Goal: Book appointment/travel/reservation

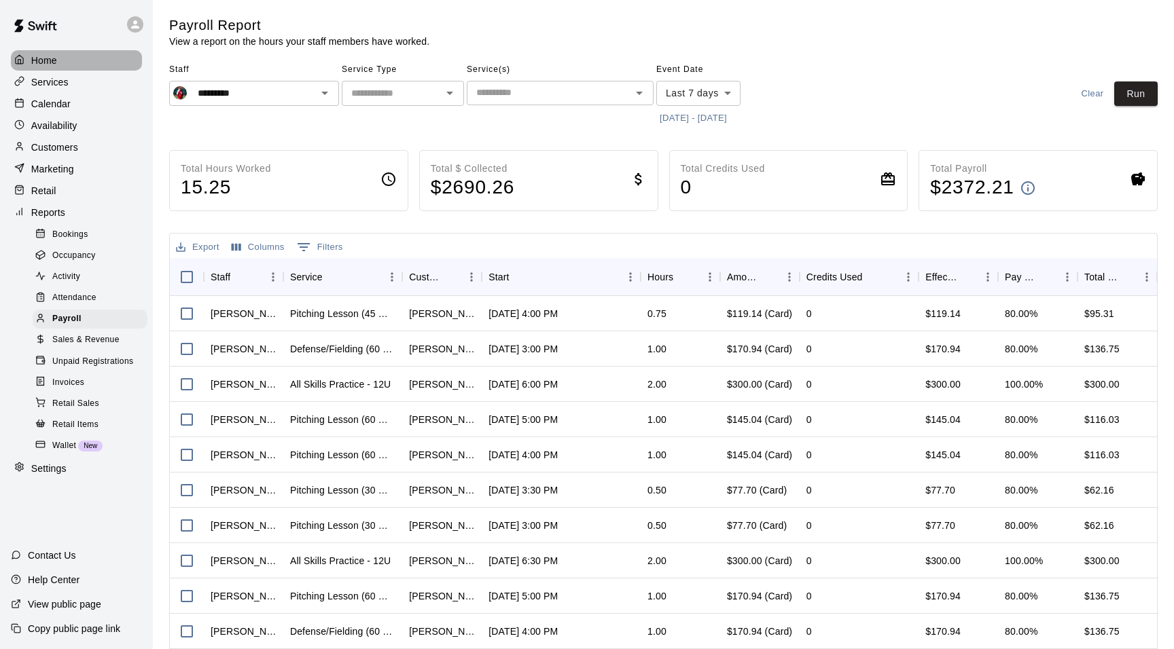
click at [52, 57] on p "Home" at bounding box center [44, 61] width 26 height 14
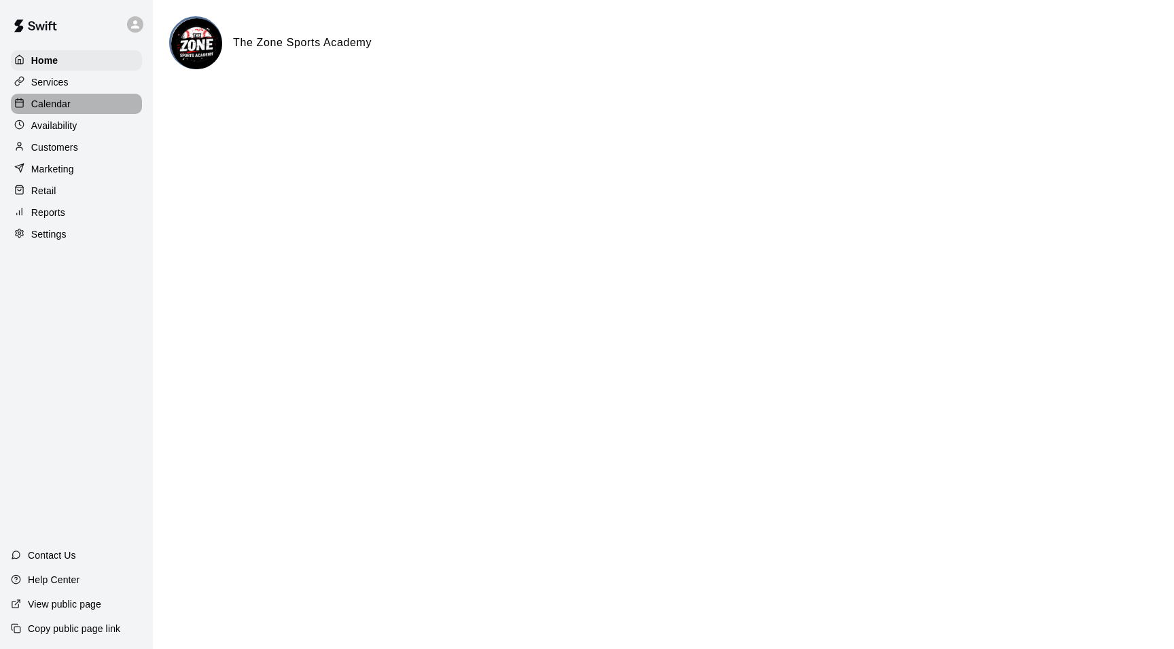
click at [52, 106] on p "Calendar" at bounding box center [50, 104] width 39 height 14
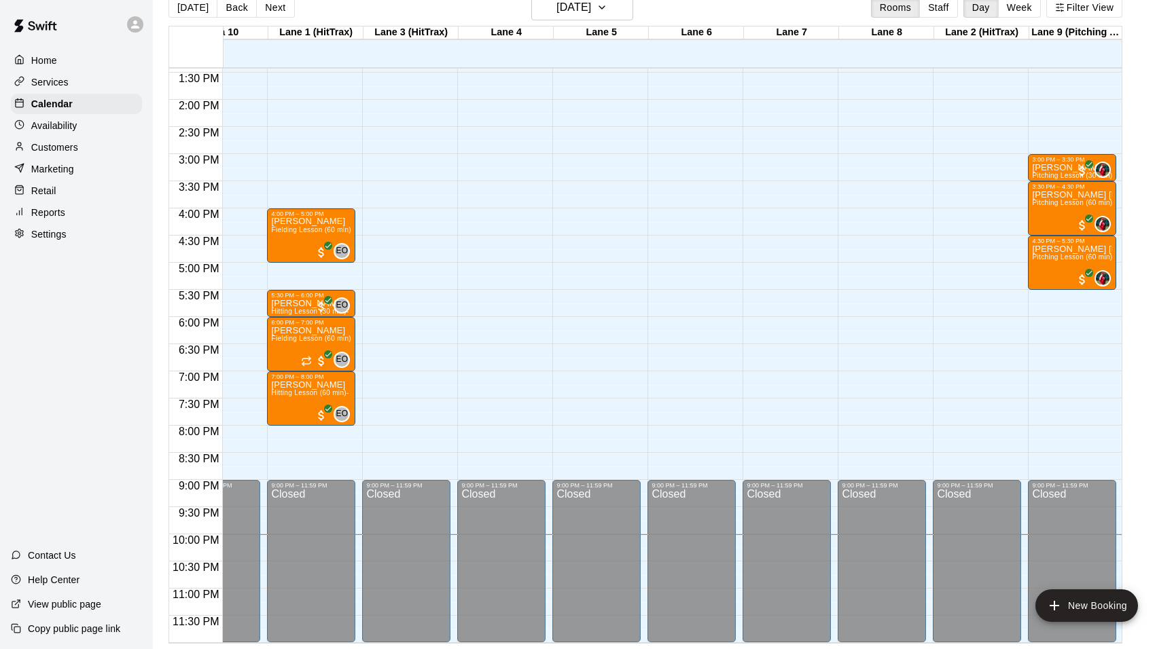
scroll to position [730, 50]
click at [607, 5] on icon "button" at bounding box center [601, 7] width 11 height 16
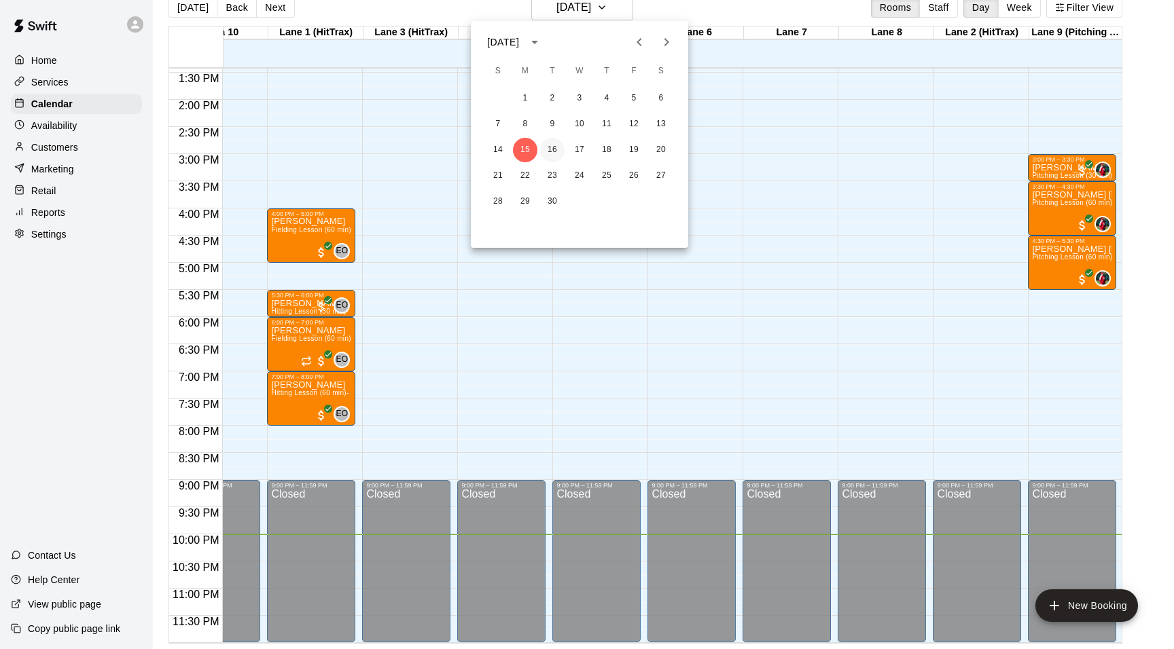
click at [548, 153] on button "16" at bounding box center [552, 150] width 24 height 24
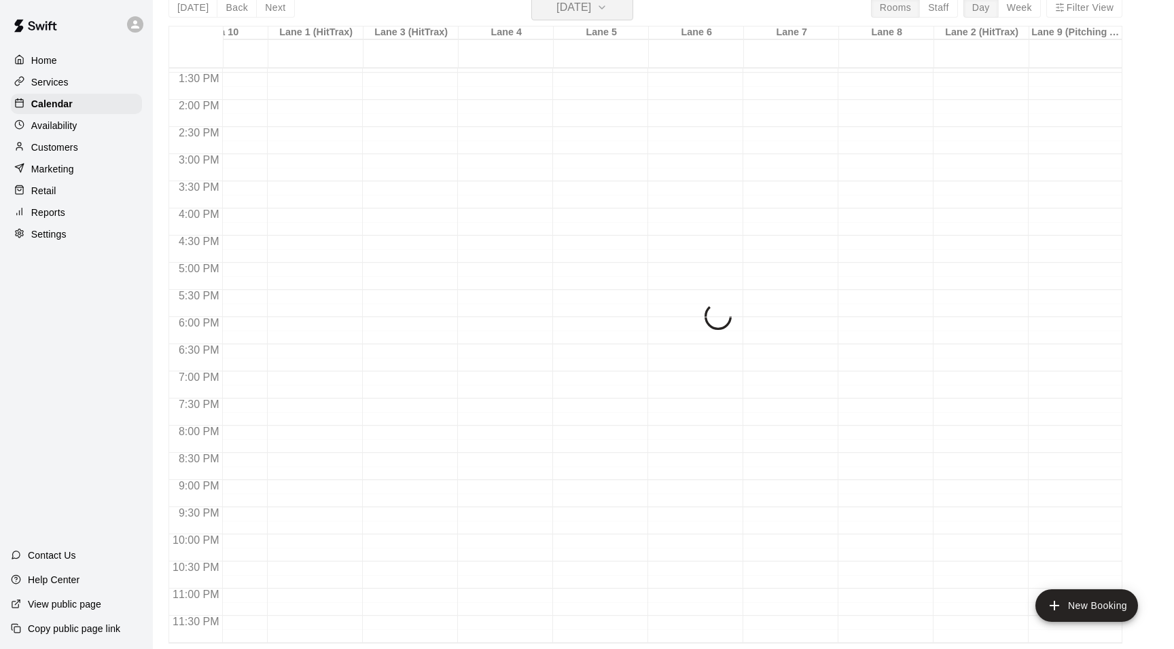
scroll to position [16, 0]
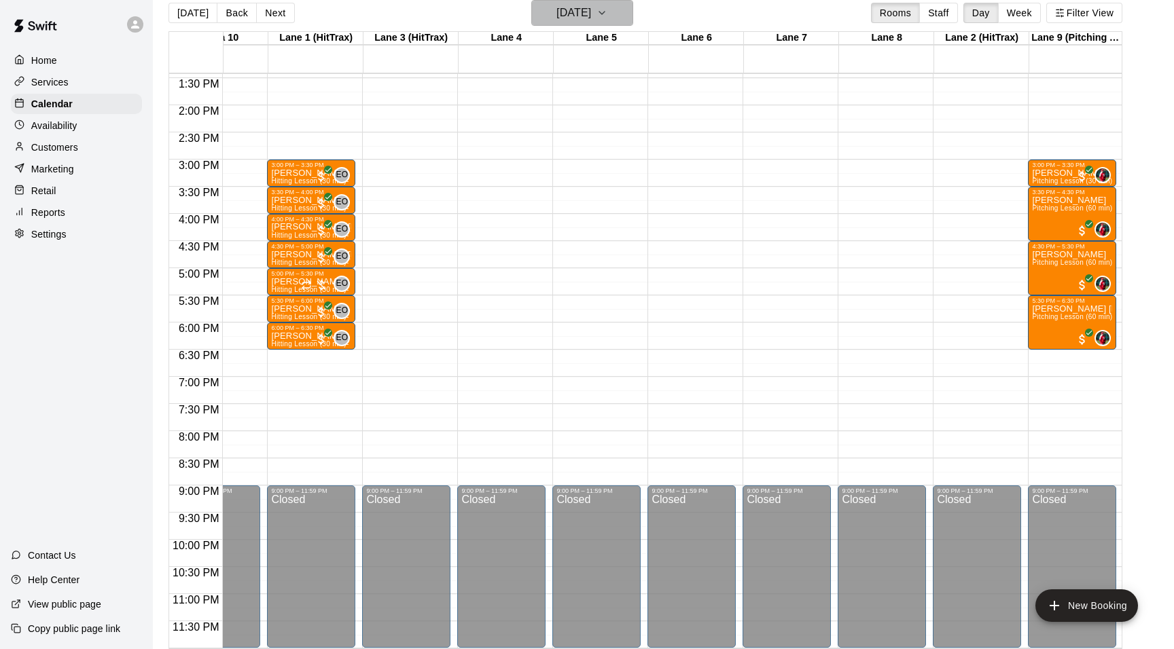
click at [607, 12] on icon "button" at bounding box center [601, 13] width 11 height 16
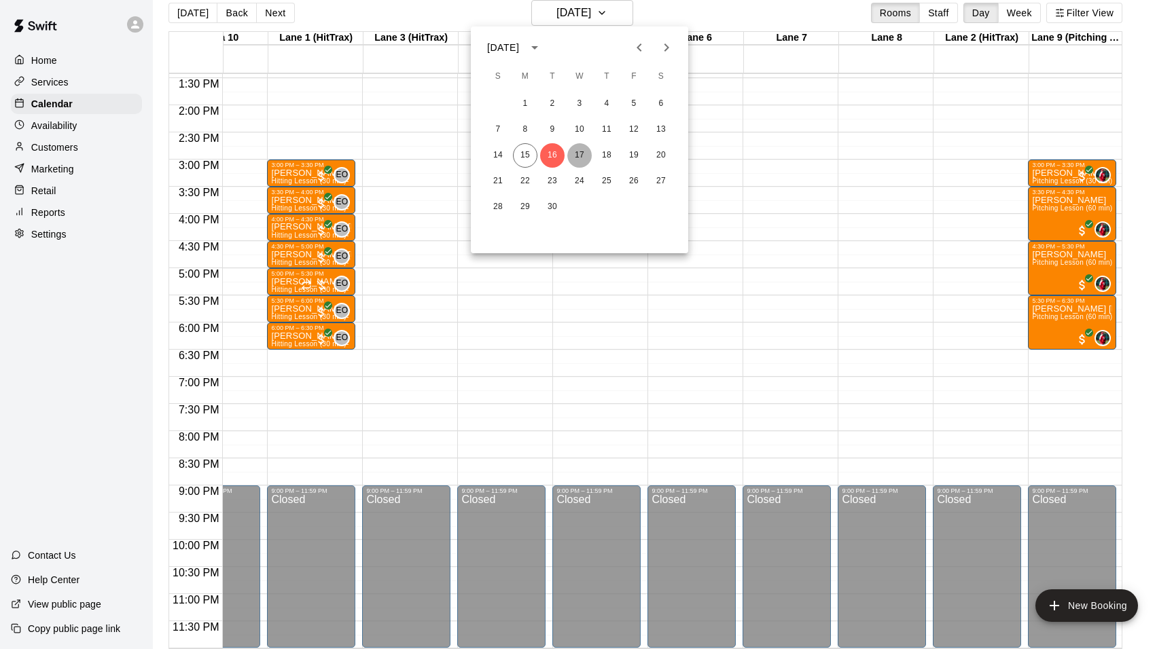
click at [579, 152] on button "17" at bounding box center [579, 155] width 24 height 24
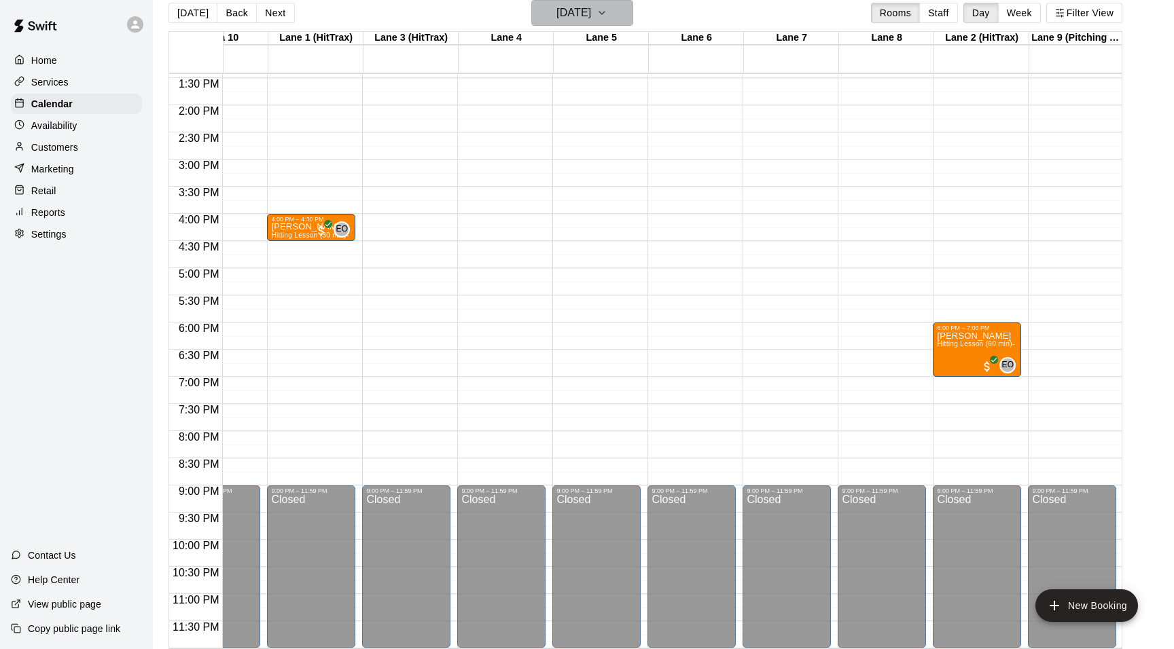
click at [604, 13] on icon "button" at bounding box center [601, 13] width 5 height 3
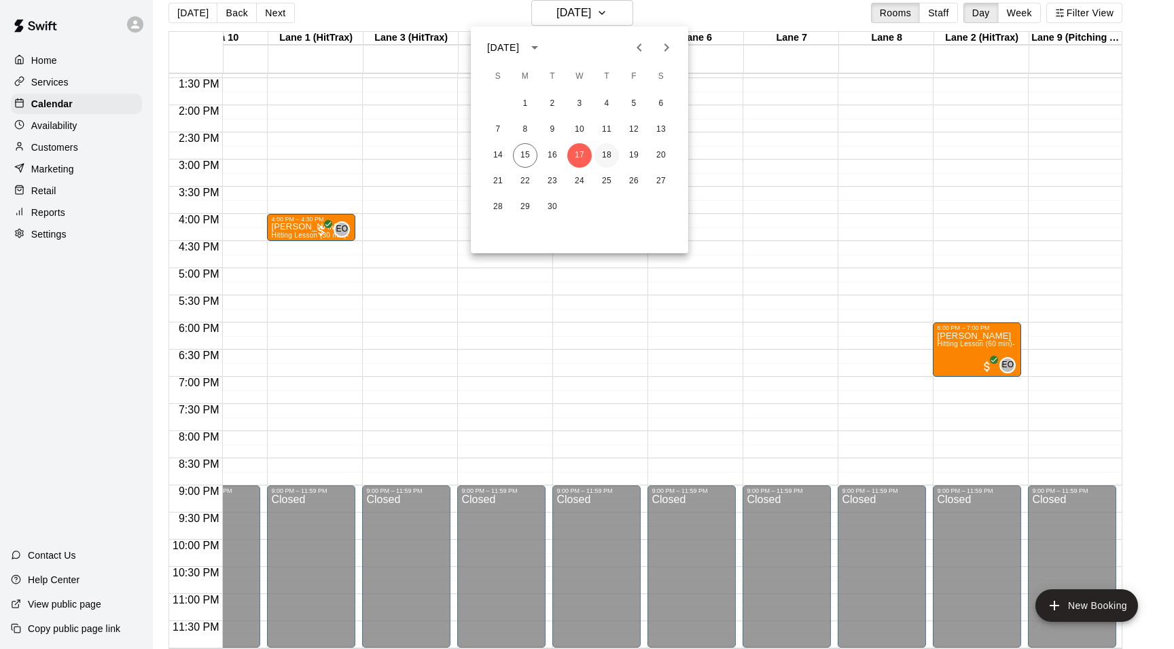
click at [607, 151] on button "18" at bounding box center [606, 155] width 24 height 24
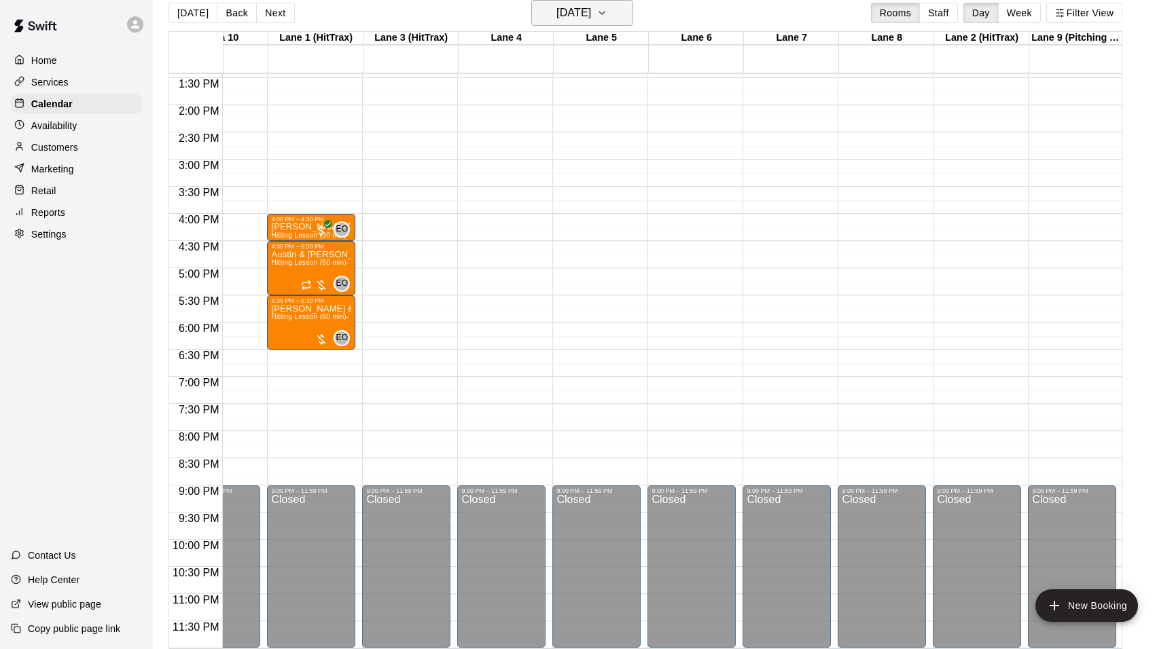
click at [607, 10] on icon "button" at bounding box center [601, 13] width 11 height 16
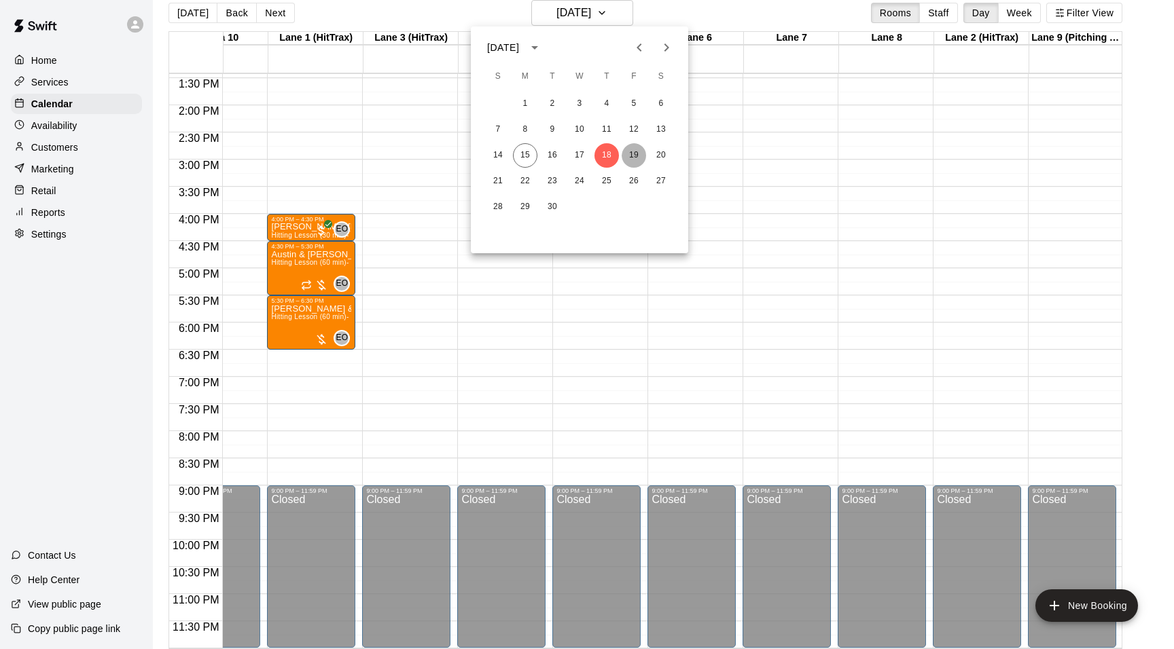
click at [638, 150] on button "19" at bounding box center [633, 155] width 24 height 24
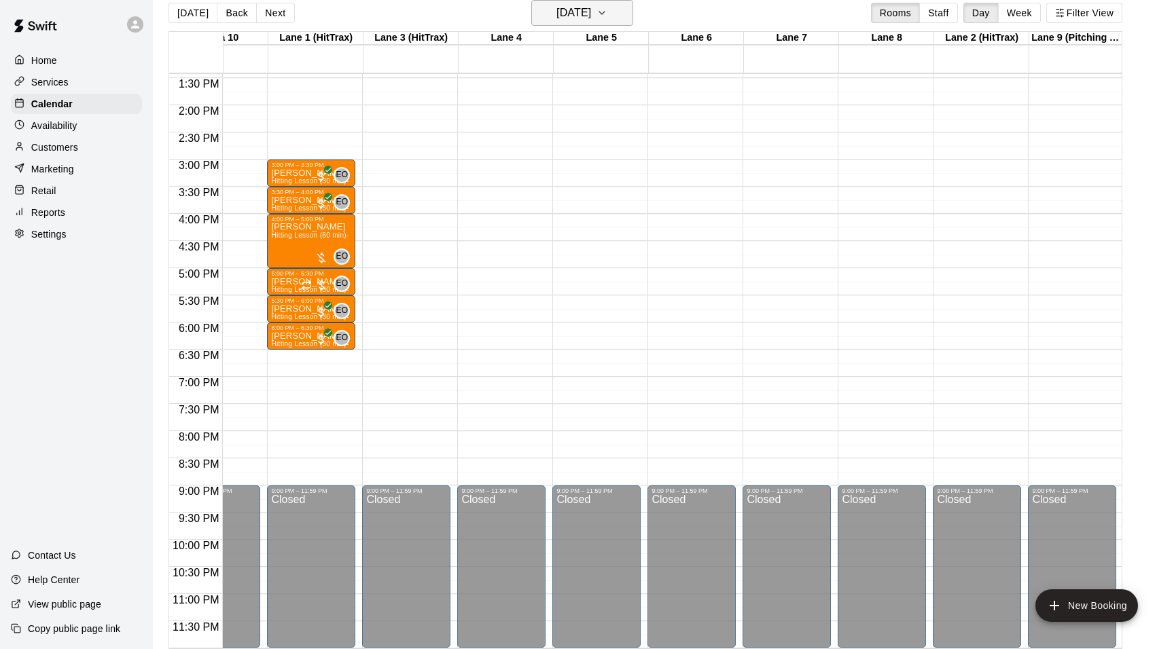
click at [622, 14] on button "[DATE]" at bounding box center [582, 13] width 102 height 26
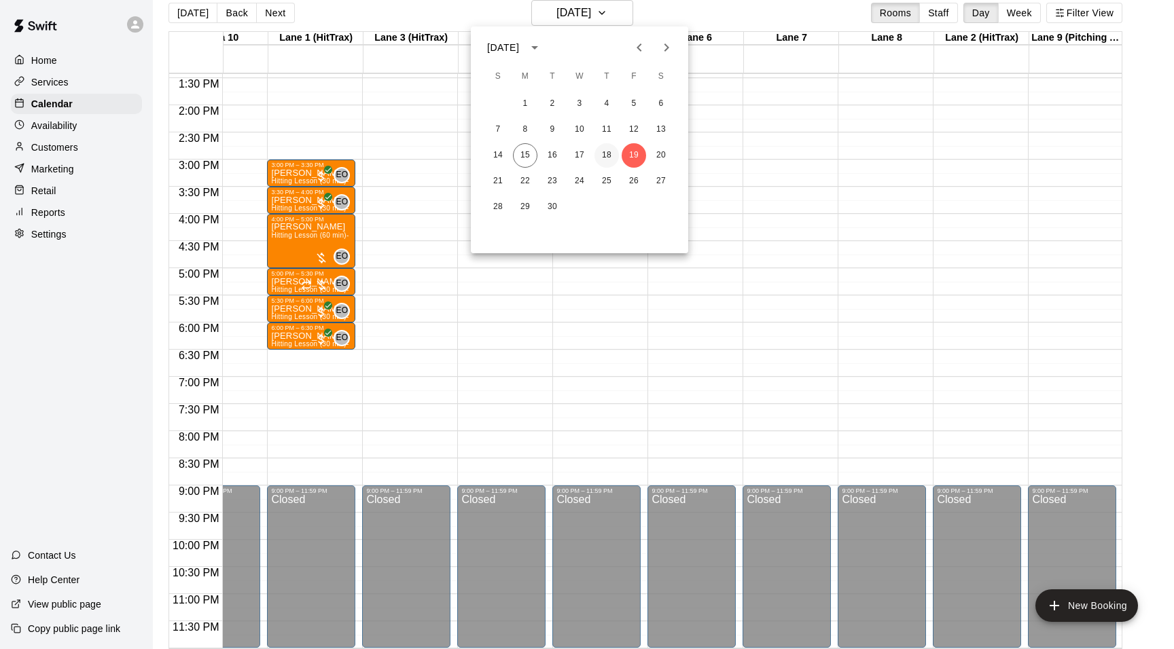
click at [607, 160] on button "18" at bounding box center [606, 155] width 24 height 24
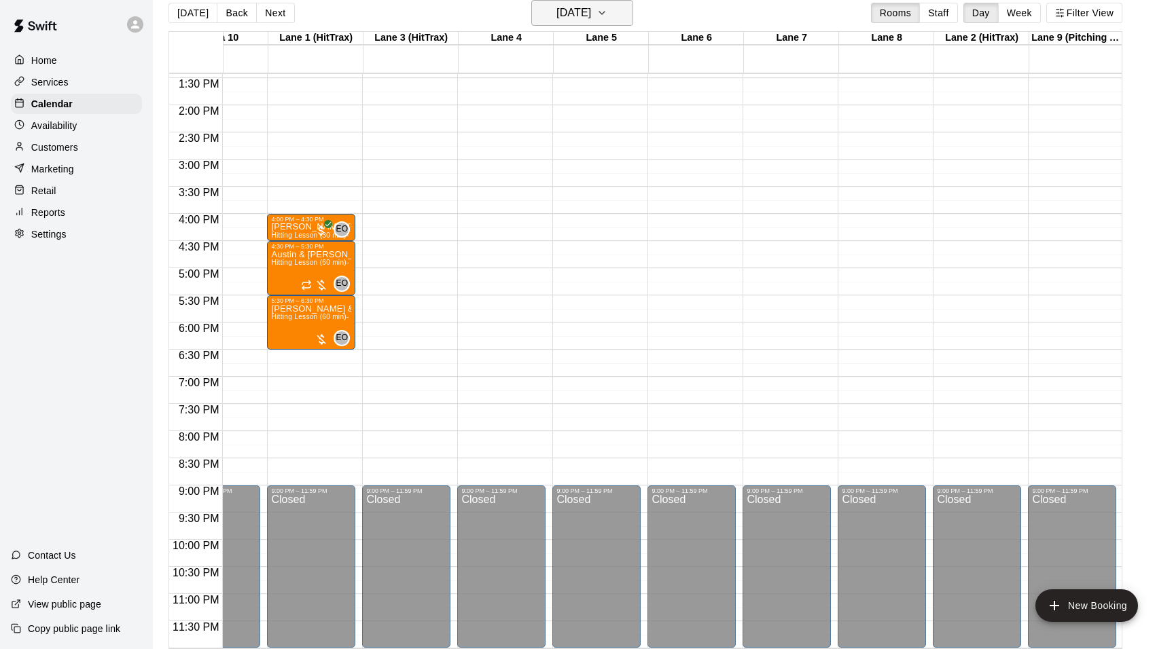
click at [607, 14] on icon "button" at bounding box center [601, 13] width 11 height 16
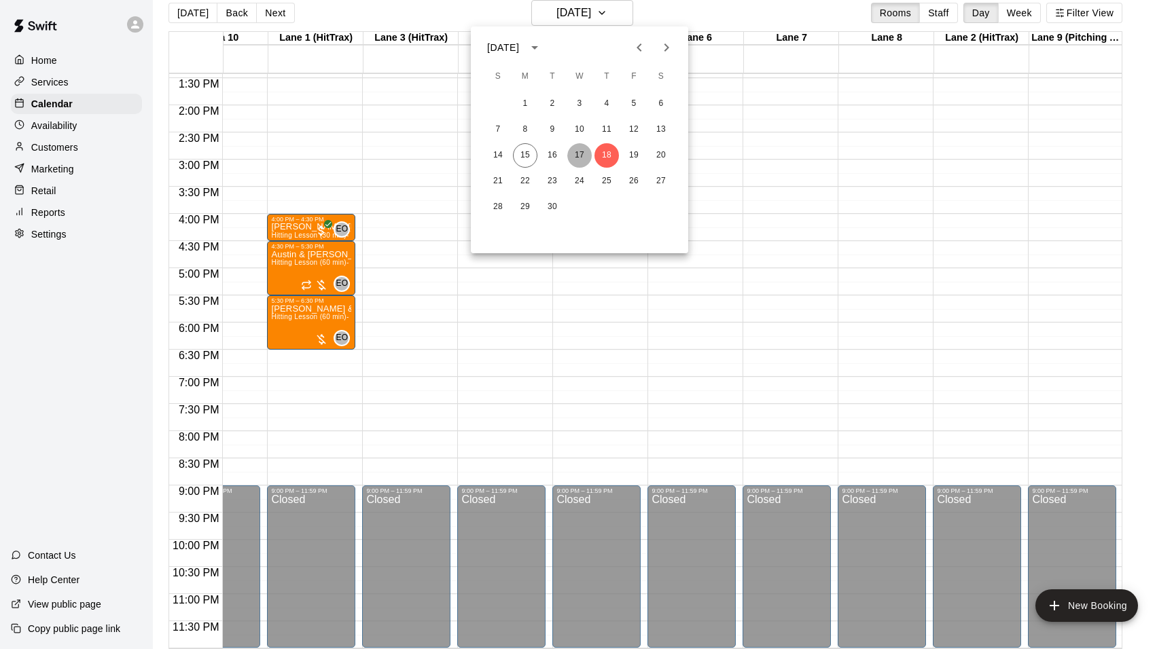
click at [585, 151] on button "17" at bounding box center [579, 155] width 24 height 24
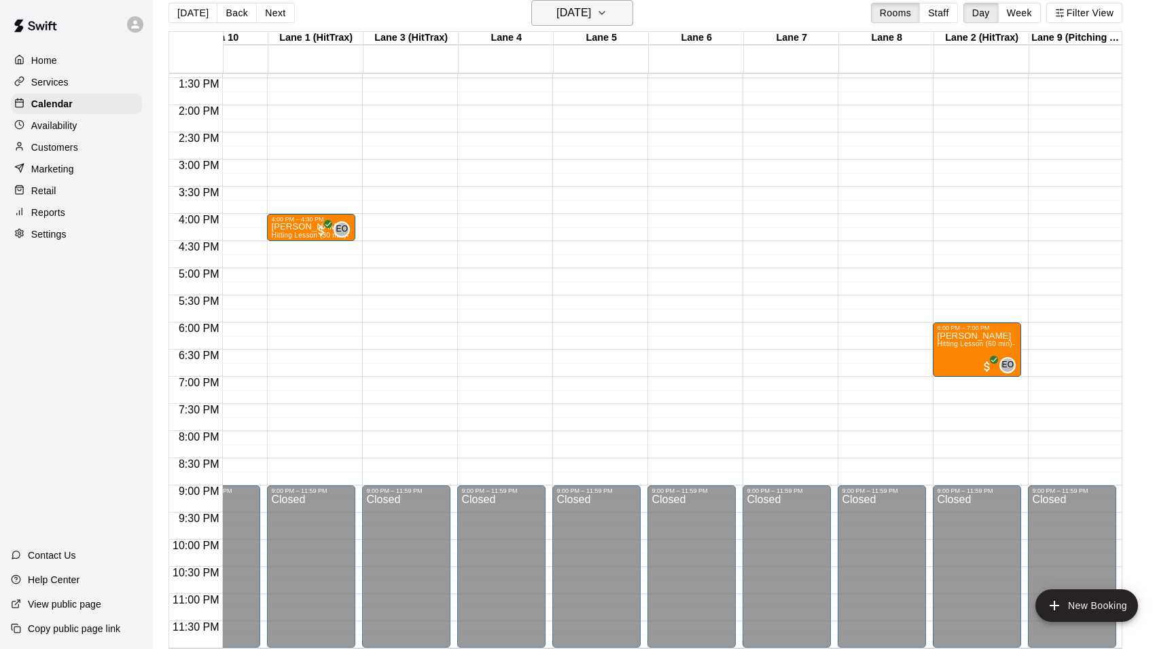
click at [607, 9] on icon "button" at bounding box center [601, 13] width 11 height 16
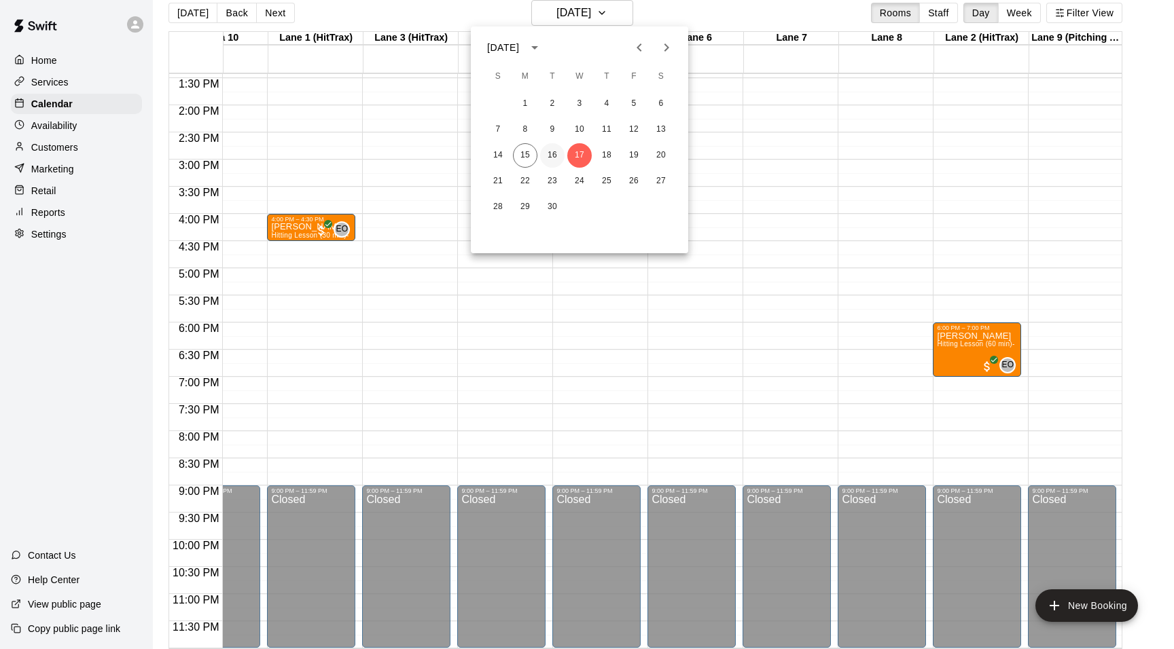
click at [552, 149] on button "16" at bounding box center [552, 155] width 24 height 24
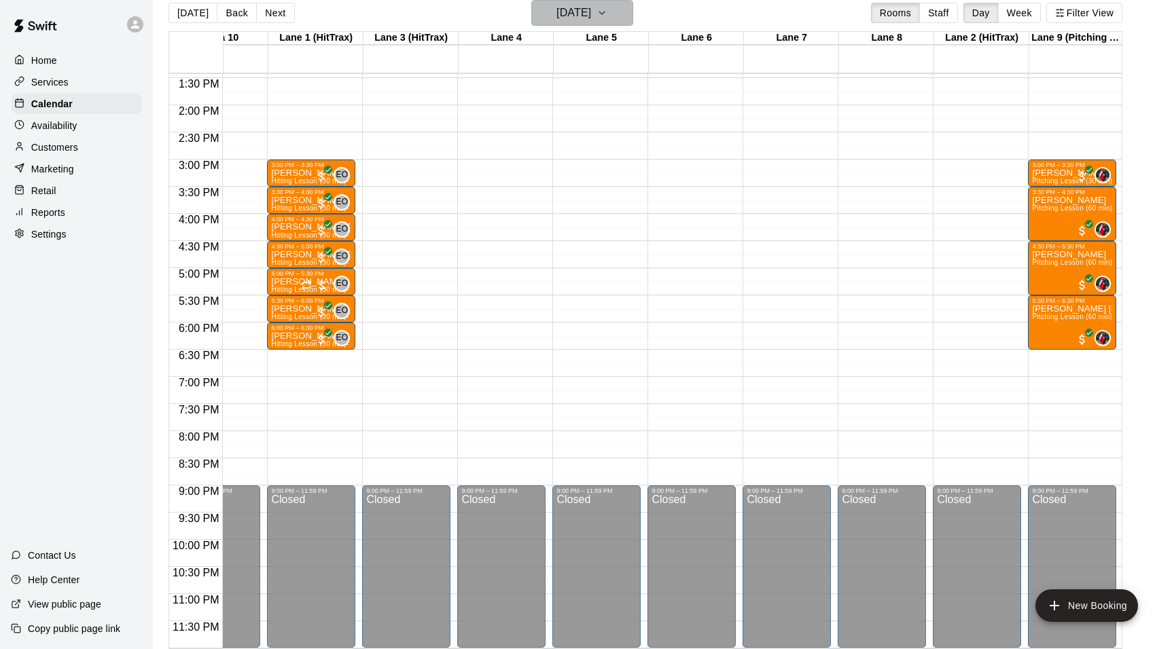
click at [607, 15] on icon "button" at bounding box center [601, 13] width 11 height 16
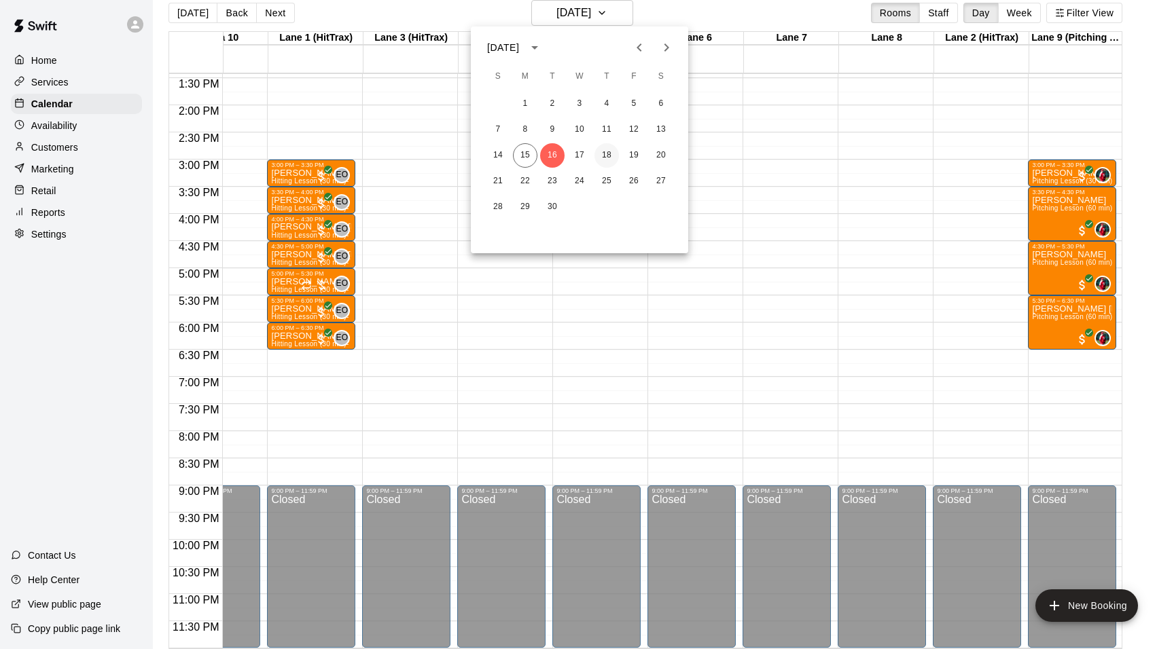
click at [607, 150] on button "18" at bounding box center [606, 155] width 24 height 24
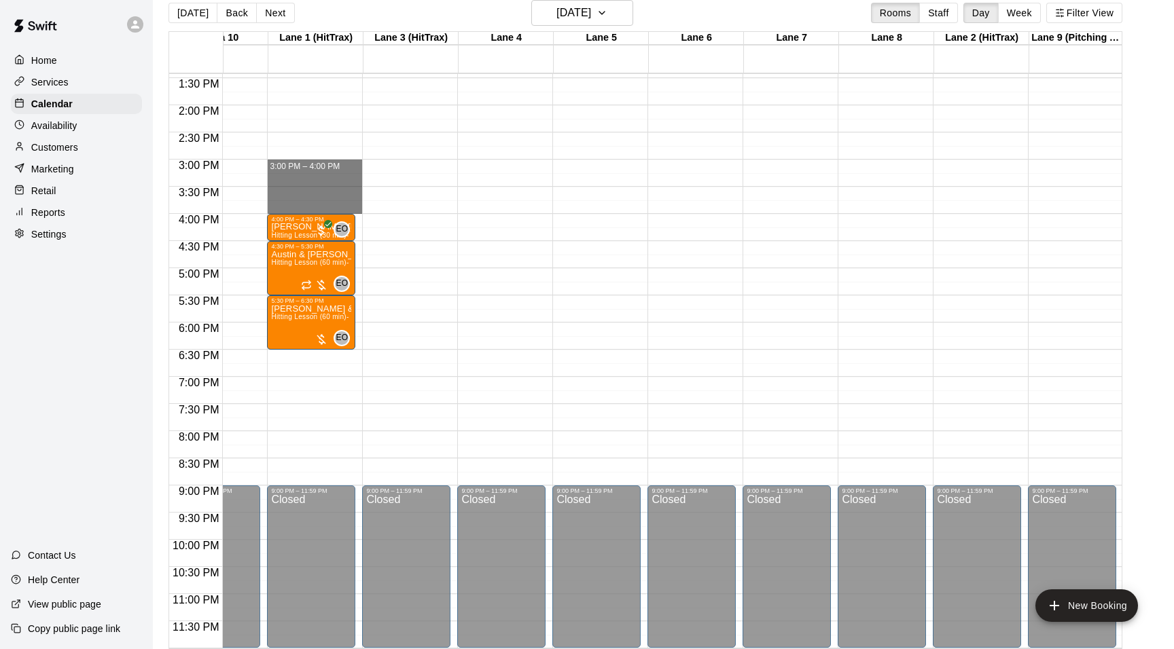
drag, startPoint x: 305, startPoint y: 161, endPoint x: 305, endPoint y: 211, distance: 49.6
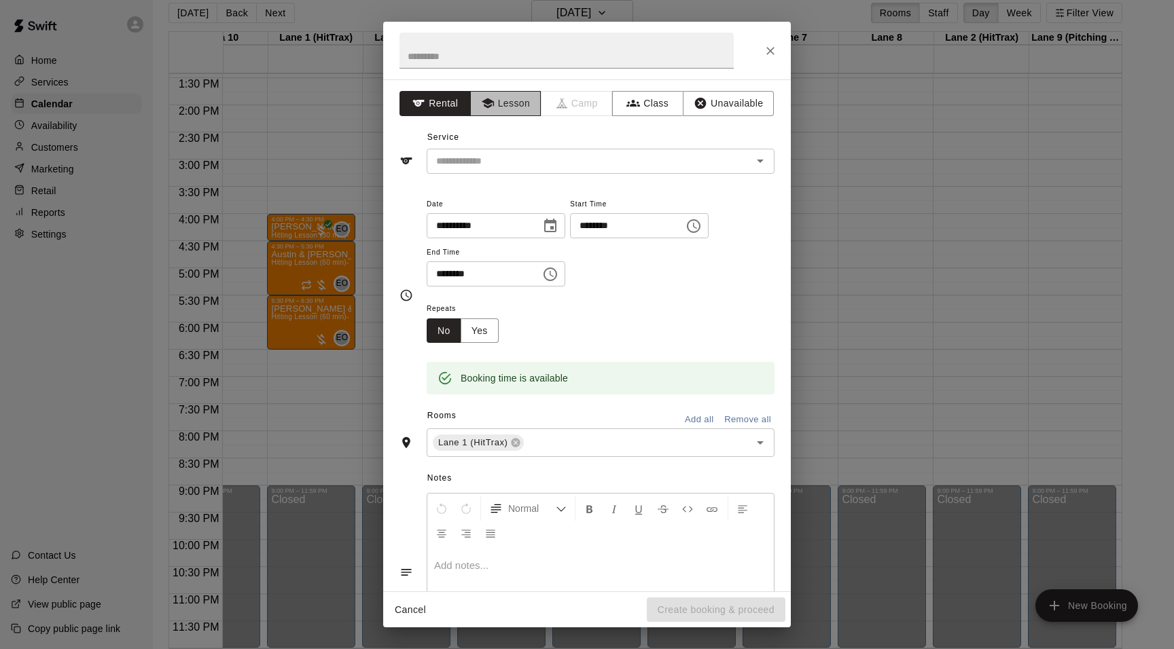
click at [499, 108] on button "Lesson" at bounding box center [505, 103] width 71 height 25
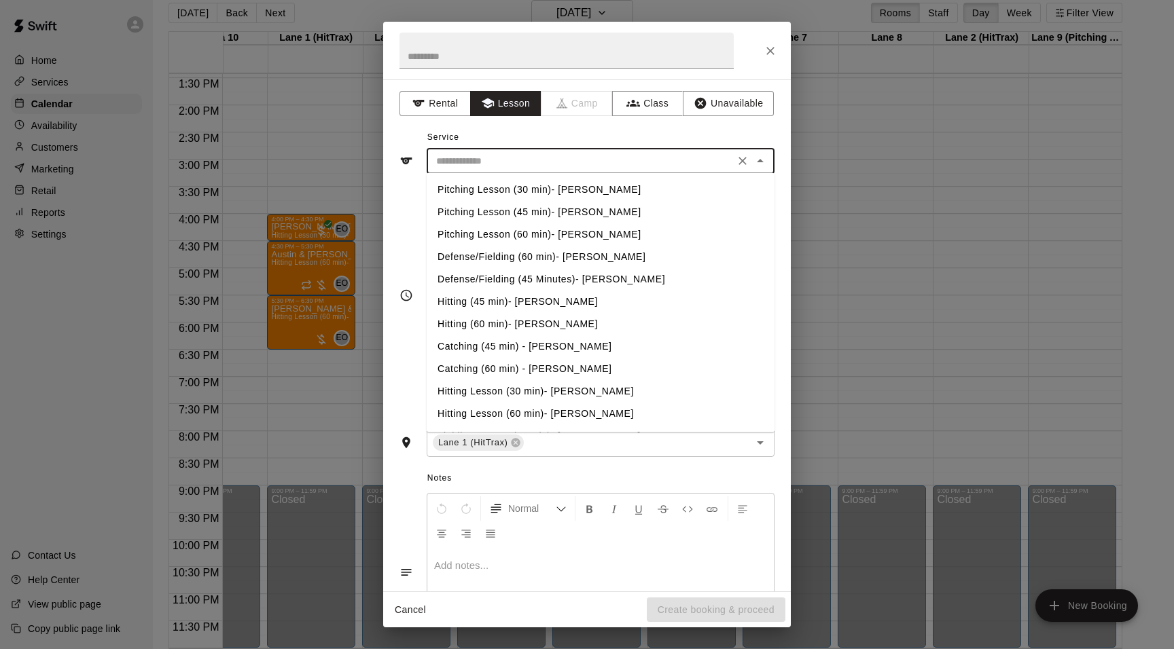
click at [565, 159] on input "text" at bounding box center [581, 161] width 300 height 17
click at [771, 52] on icon "Close" at bounding box center [770, 51] width 14 height 14
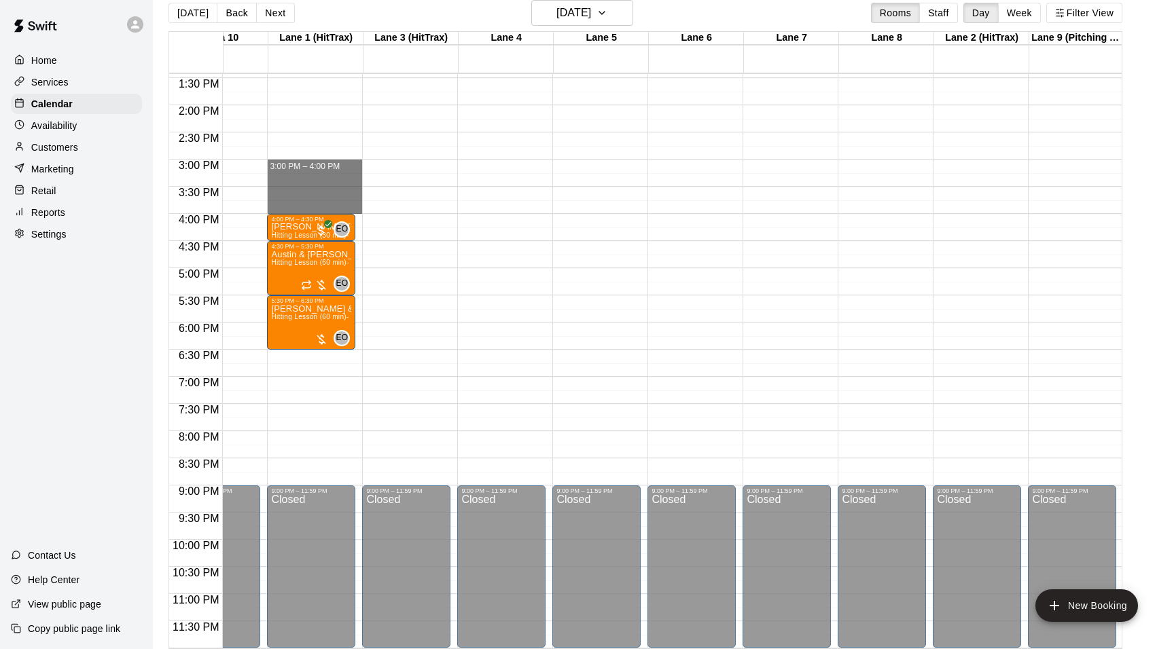
drag, startPoint x: 319, startPoint y: 163, endPoint x: 316, endPoint y: 202, distance: 39.5
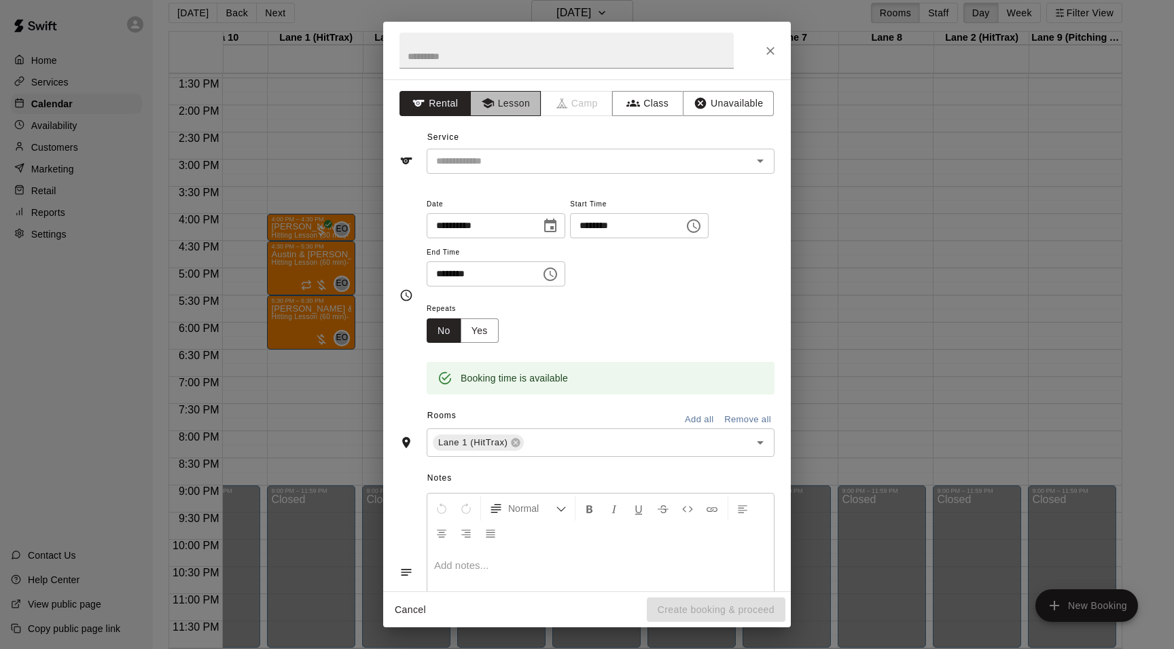
click at [514, 102] on button "Lesson" at bounding box center [505, 103] width 71 height 25
click at [540, 153] on input "text" at bounding box center [581, 161] width 300 height 17
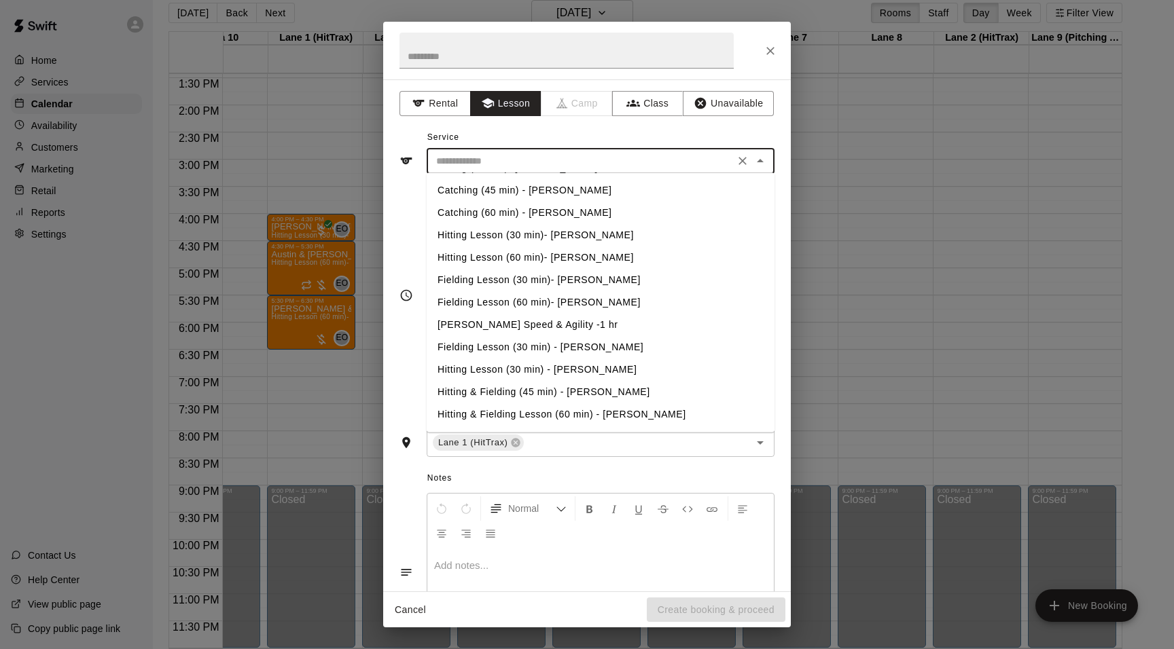
scroll to position [179, 0]
click at [578, 235] on li "Hitting Lesson (60 min)- [PERSON_NAME]" at bounding box center [601, 235] width 348 height 22
type input "**********"
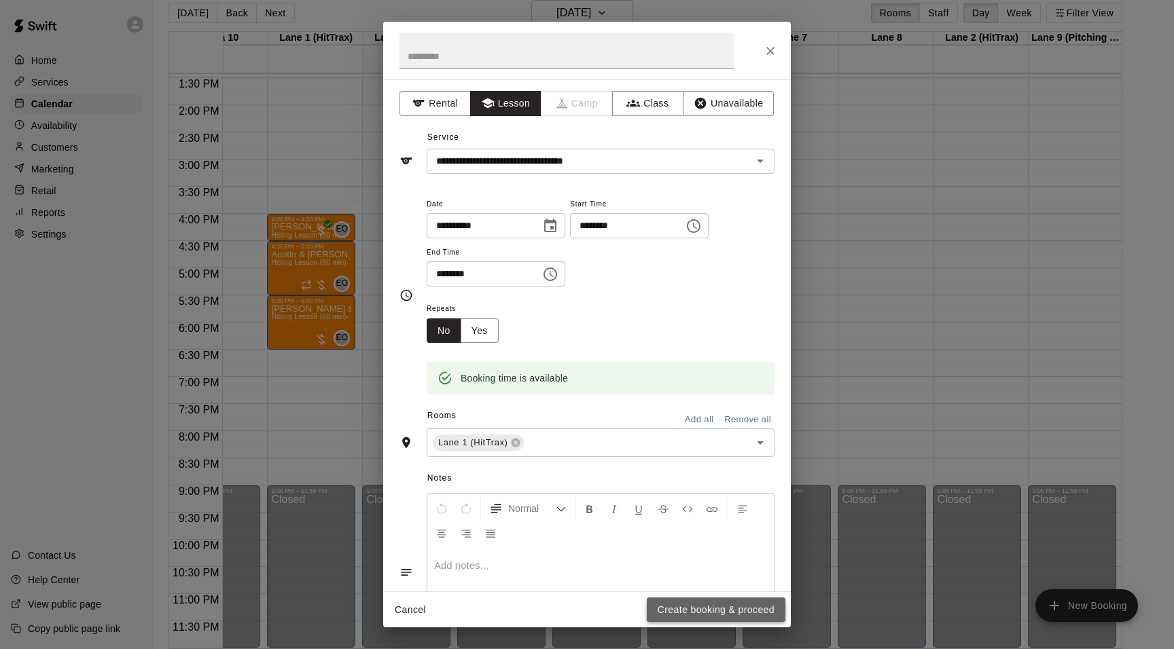
click at [695, 613] on button "Create booking & proceed" at bounding box center [716, 610] width 139 height 25
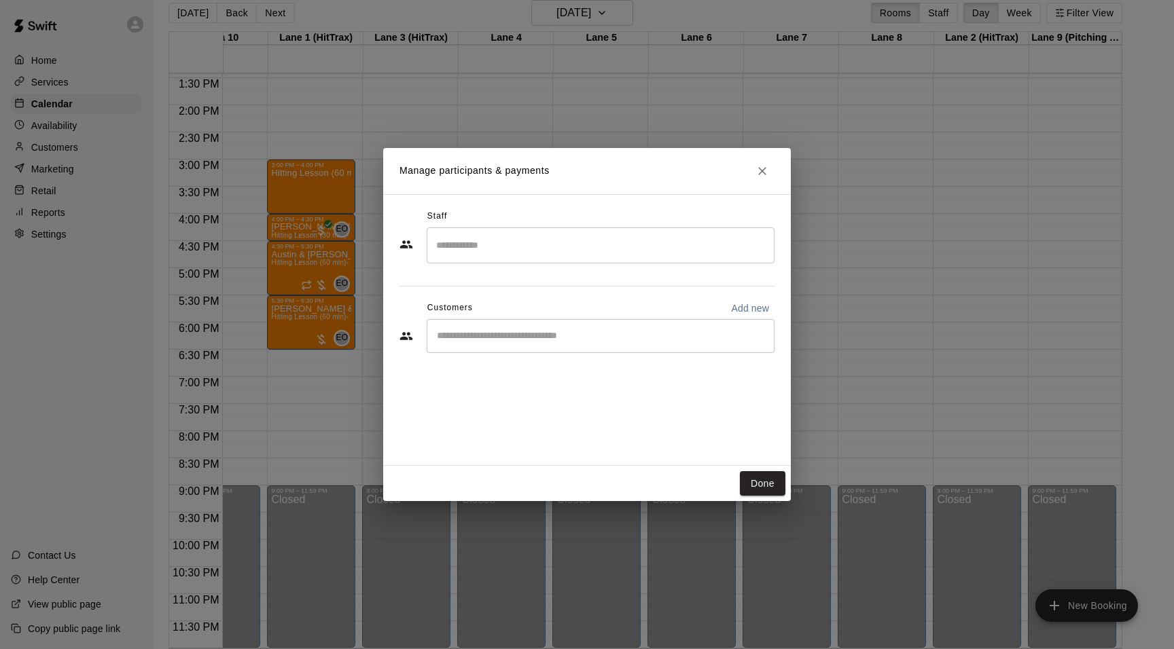
click at [593, 261] on div "​" at bounding box center [601, 246] width 348 height 36
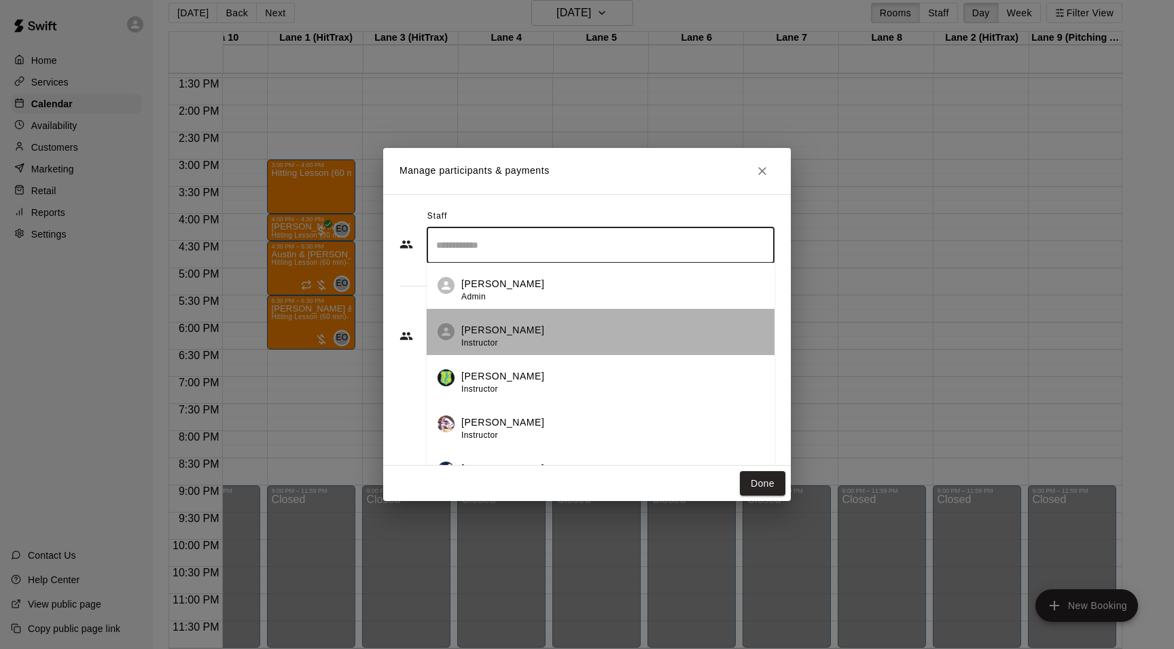
click at [579, 320] on li "[PERSON_NAME] Instructor" at bounding box center [601, 332] width 348 height 46
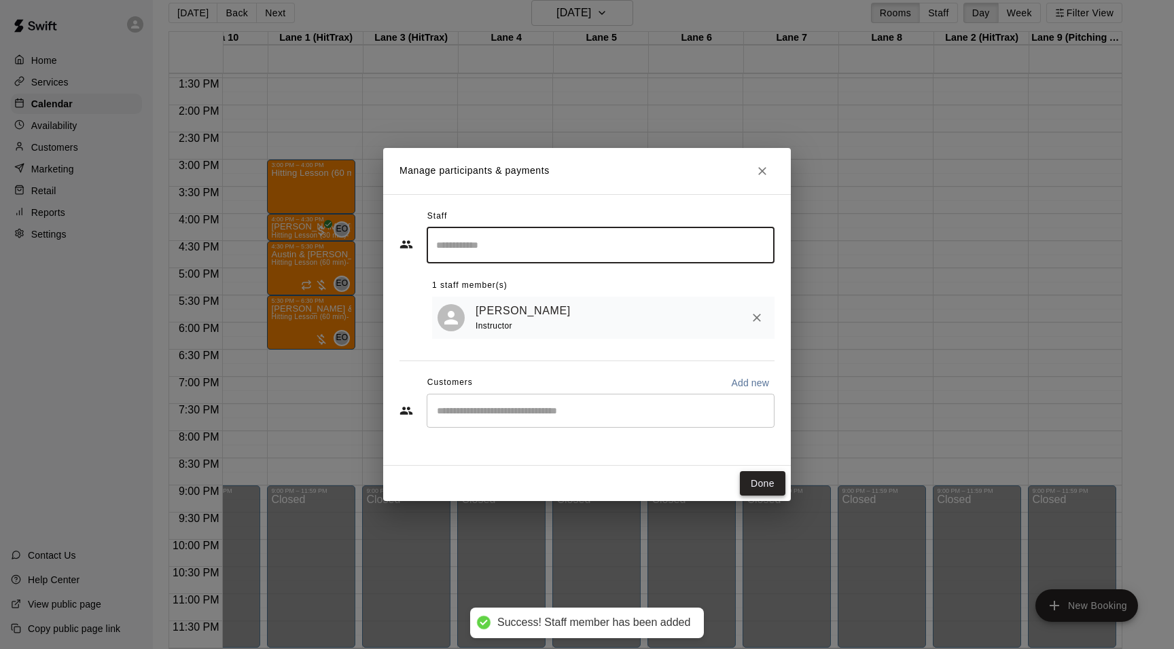
click at [759, 480] on button "Done" at bounding box center [763, 483] width 46 height 25
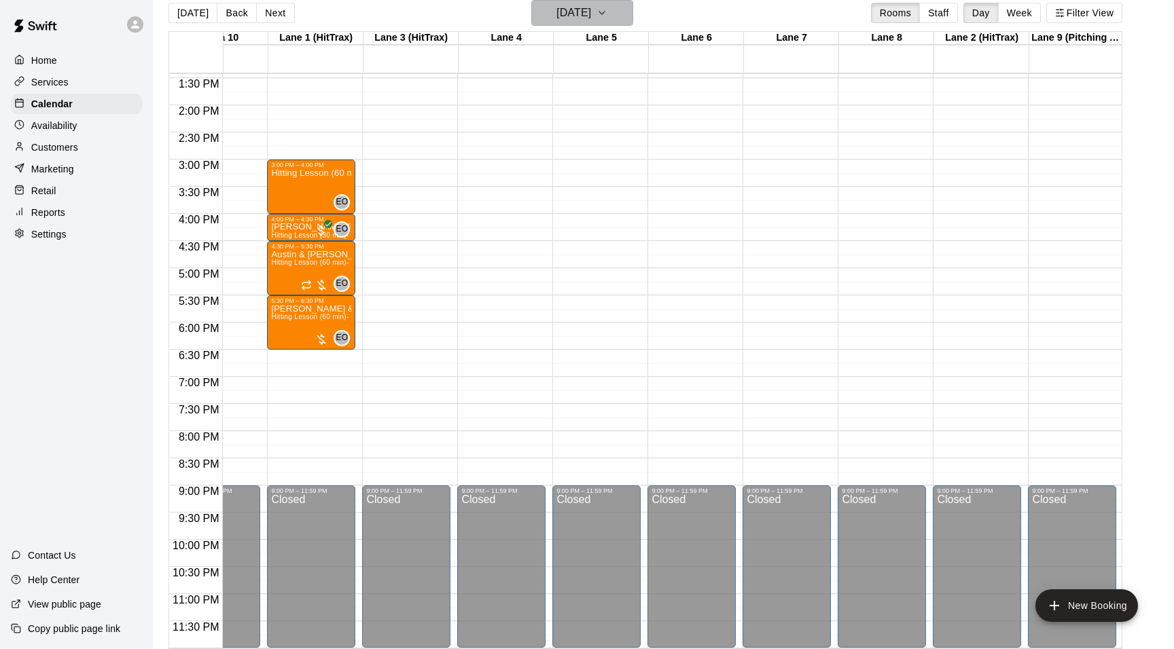
click at [607, 12] on icon "button" at bounding box center [601, 13] width 11 height 16
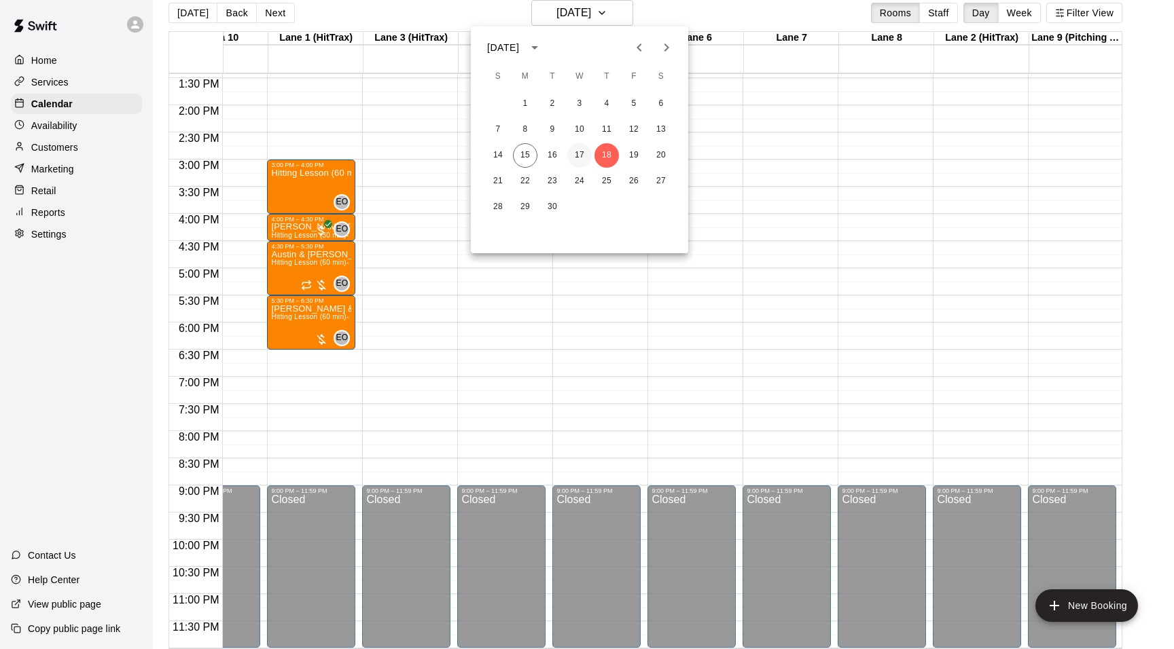
click at [583, 153] on button "17" at bounding box center [579, 155] width 24 height 24
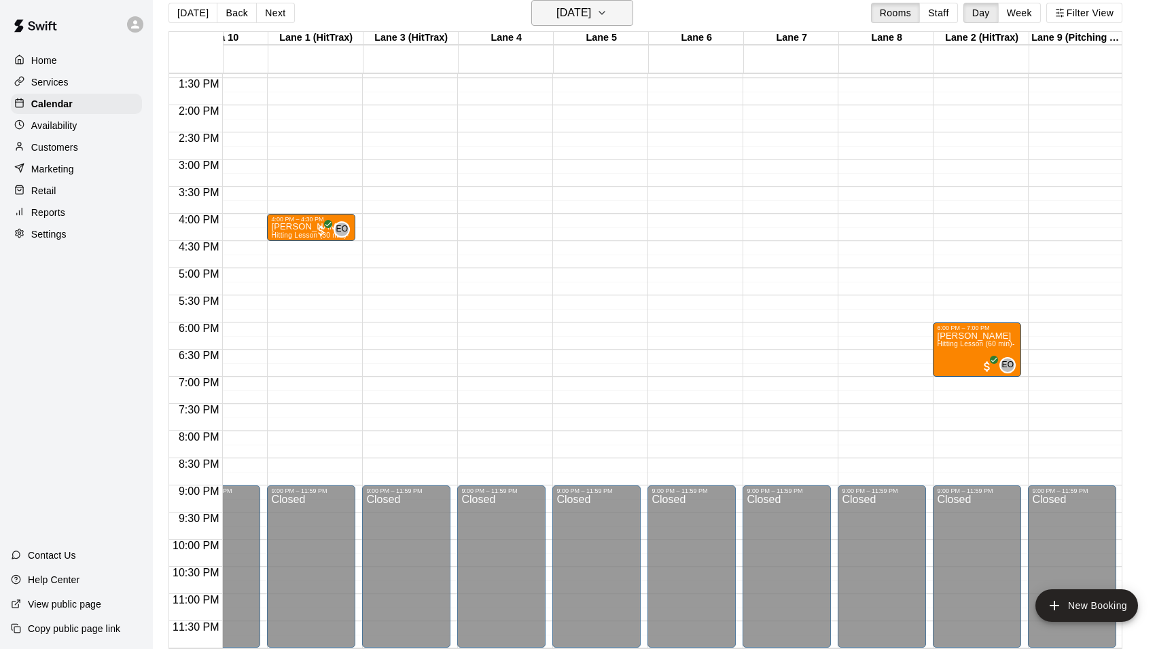
click at [607, 9] on icon "button" at bounding box center [601, 13] width 11 height 16
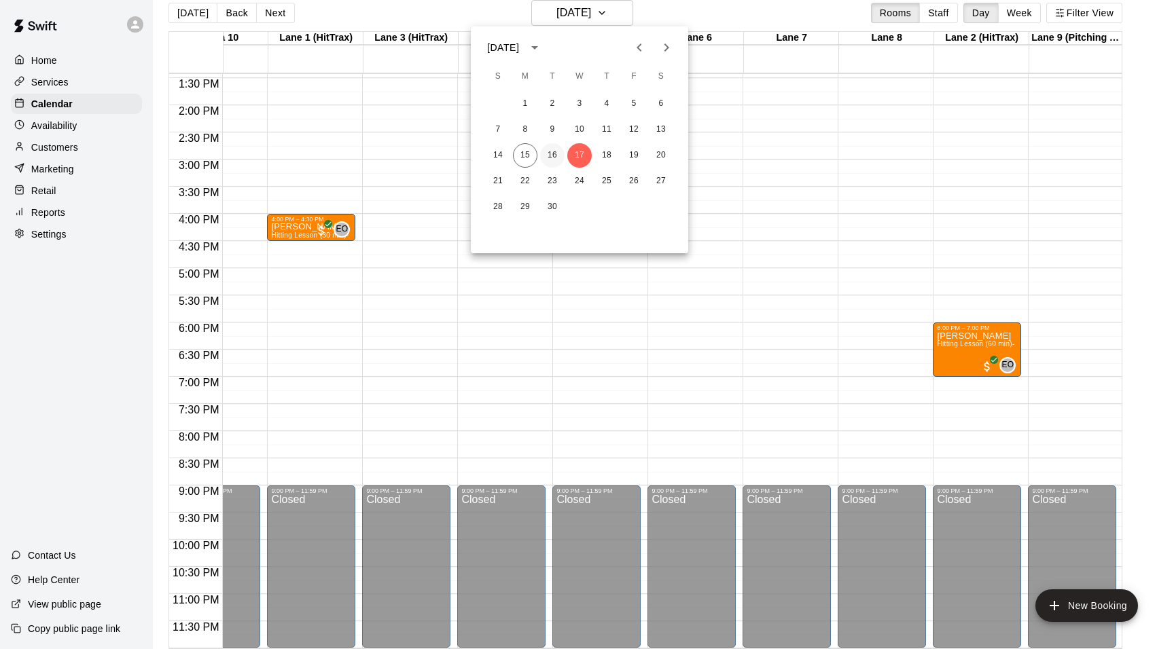
click at [559, 149] on button "16" at bounding box center [552, 155] width 24 height 24
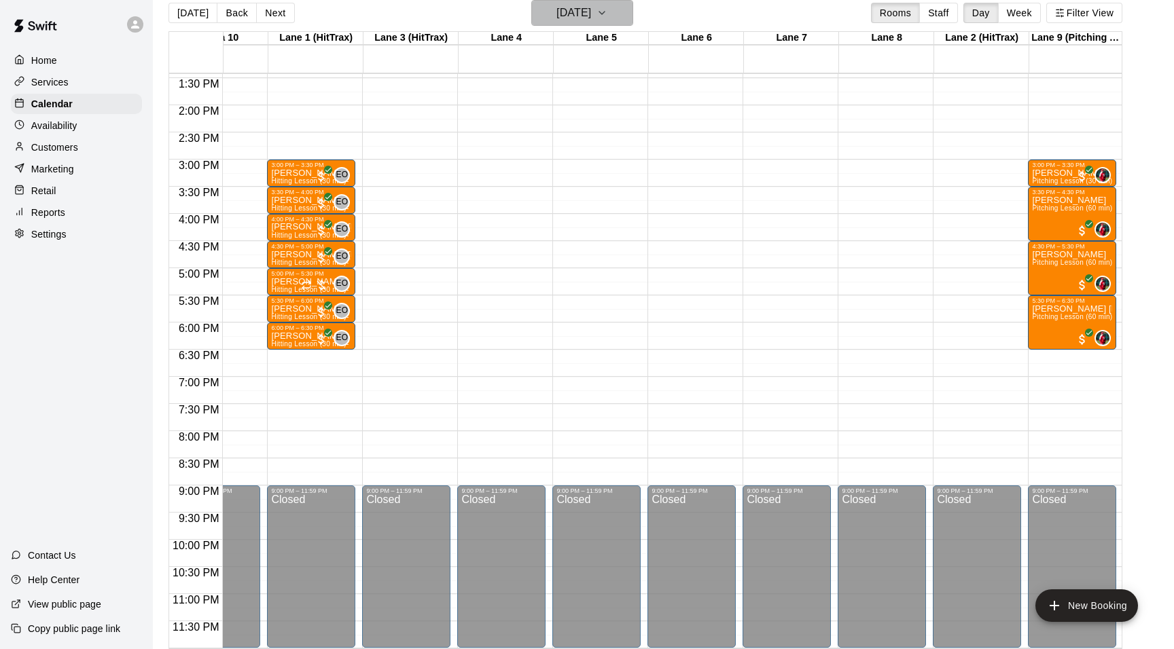
click at [607, 10] on icon "button" at bounding box center [601, 13] width 11 height 16
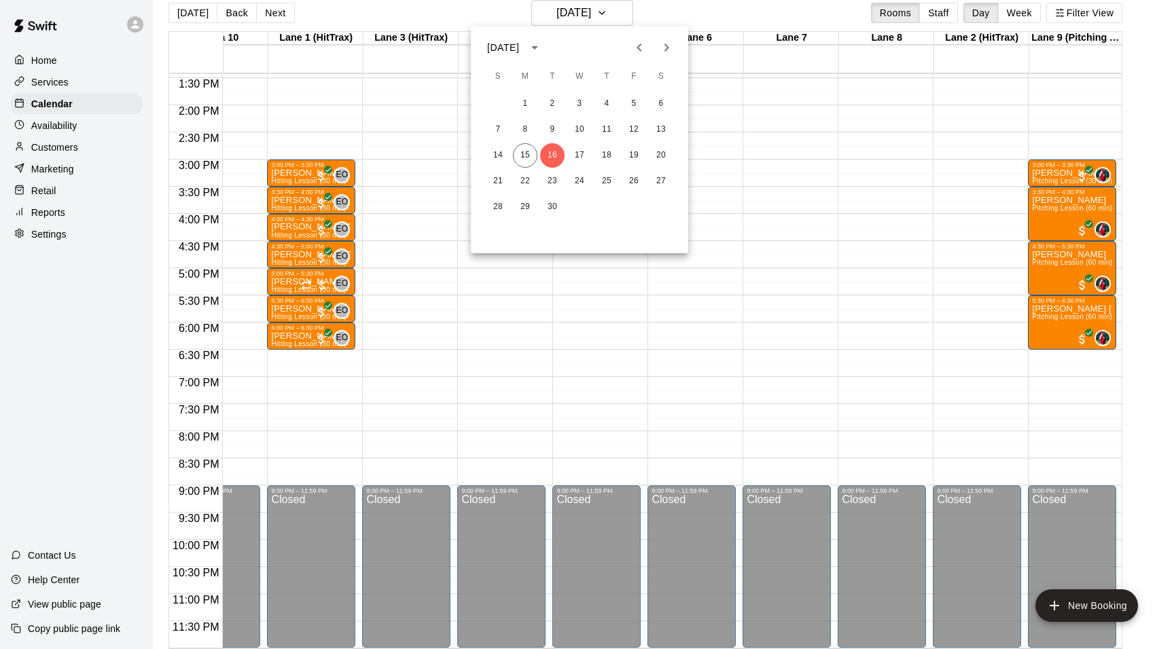
click at [620, 8] on div at bounding box center [587, 324] width 1174 height 649
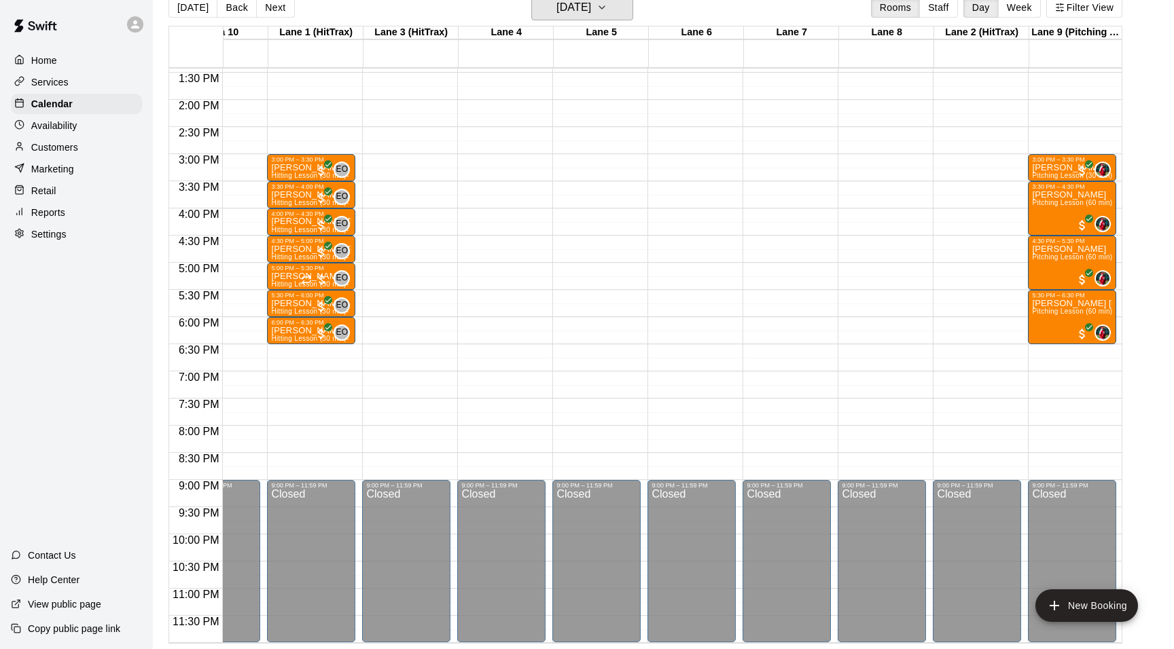
scroll to position [22, 0]
click at [607, 4] on icon "button" at bounding box center [601, 7] width 11 height 16
click at [577, 144] on button "17" at bounding box center [579, 150] width 24 height 24
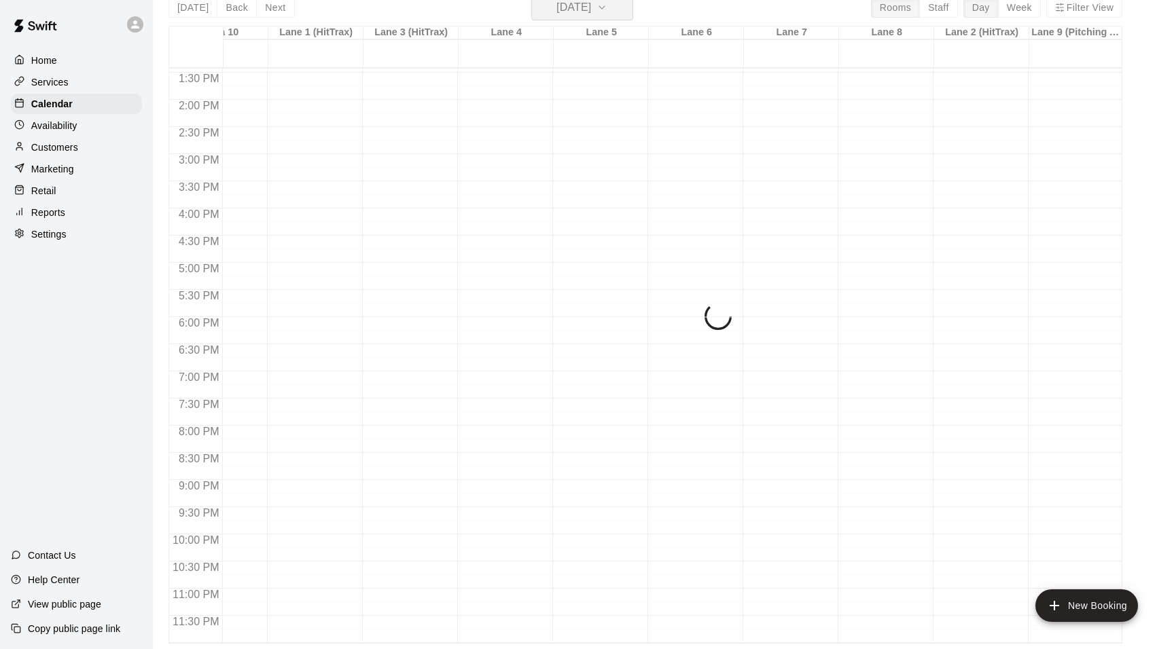
scroll to position [16, 0]
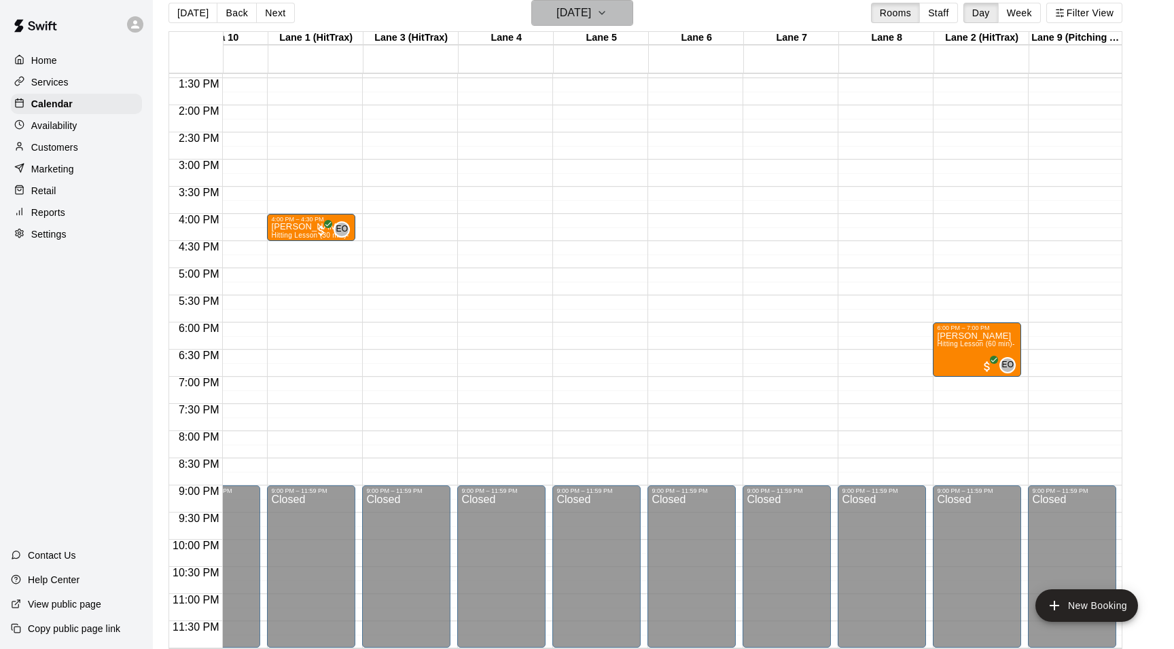
click at [607, 10] on icon "button" at bounding box center [601, 13] width 11 height 16
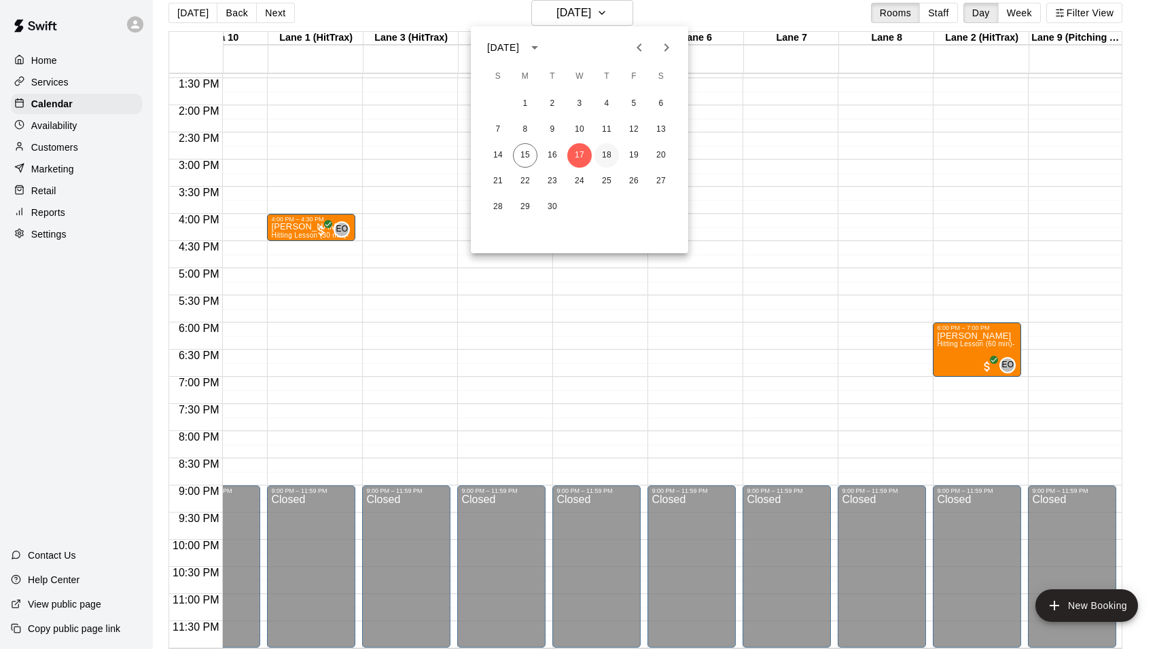
click at [606, 153] on button "18" at bounding box center [606, 155] width 24 height 24
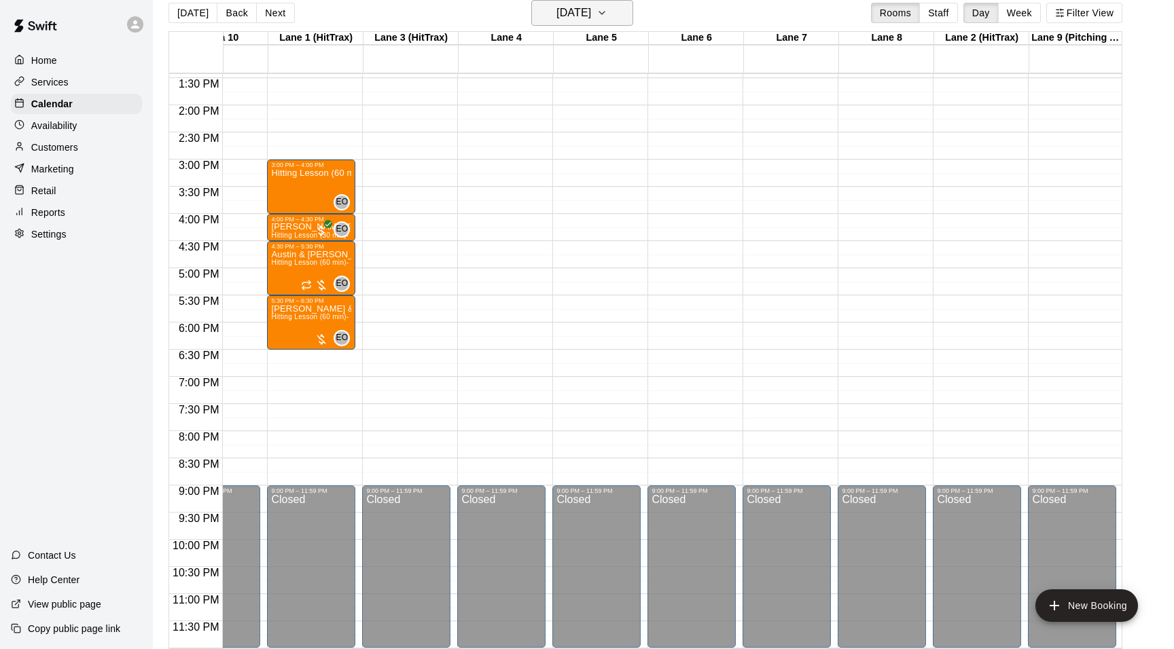
click at [607, 10] on icon "button" at bounding box center [601, 13] width 11 height 16
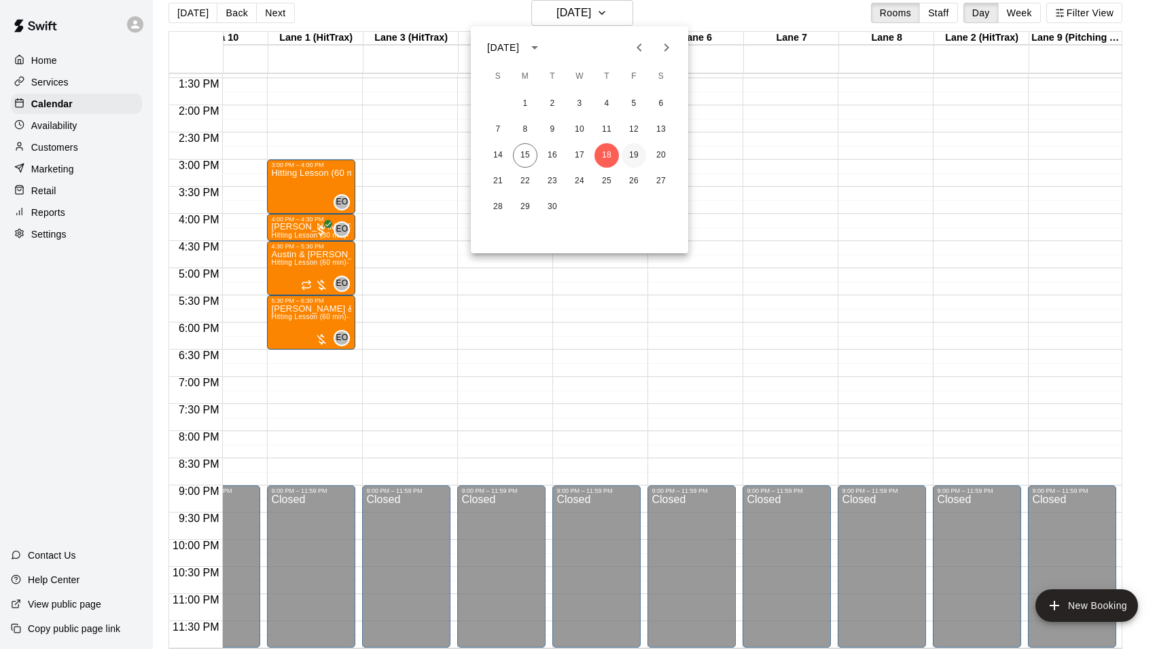
click at [627, 158] on button "19" at bounding box center [633, 155] width 24 height 24
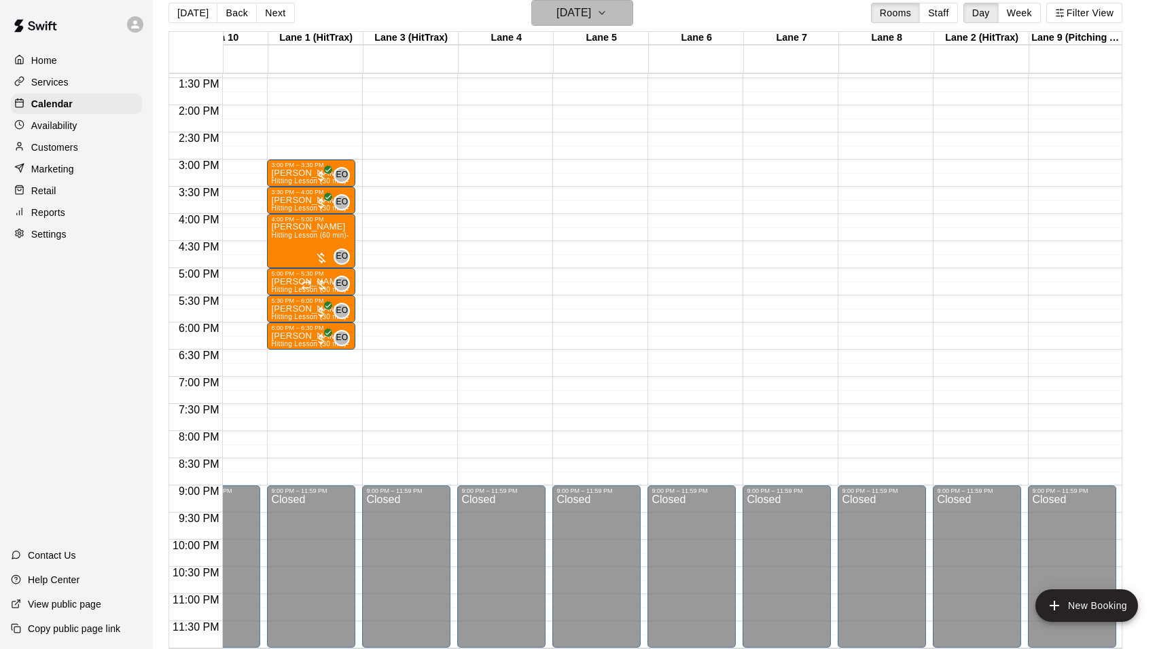
click at [607, 11] on icon "button" at bounding box center [601, 13] width 11 height 16
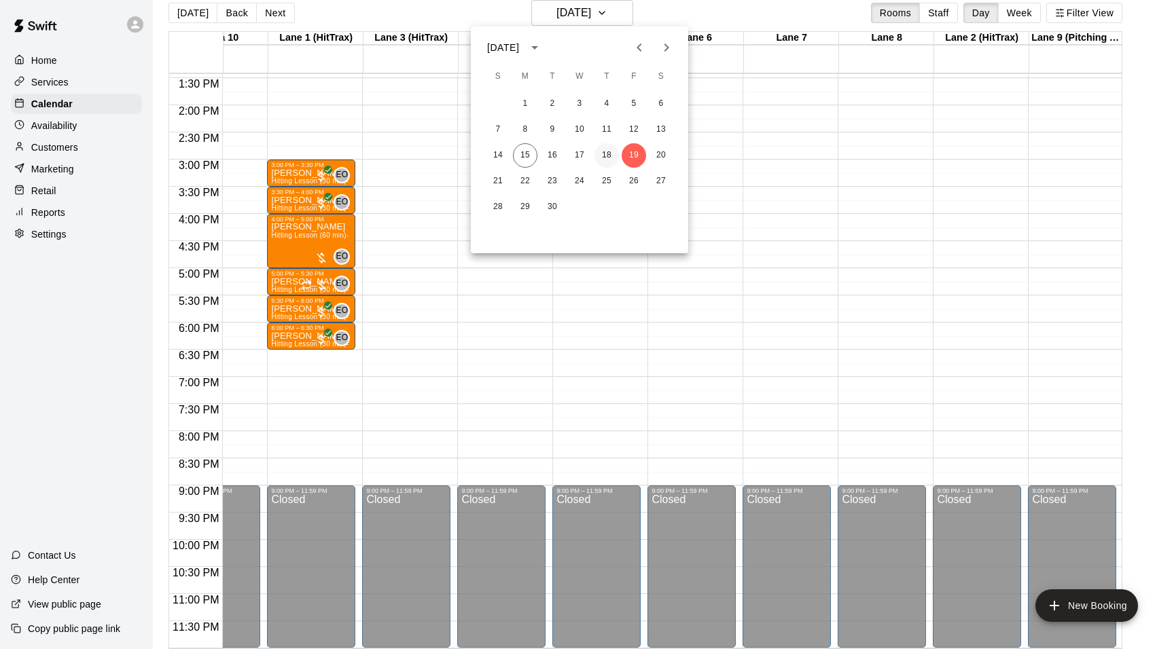
click at [604, 147] on button "18" at bounding box center [606, 155] width 24 height 24
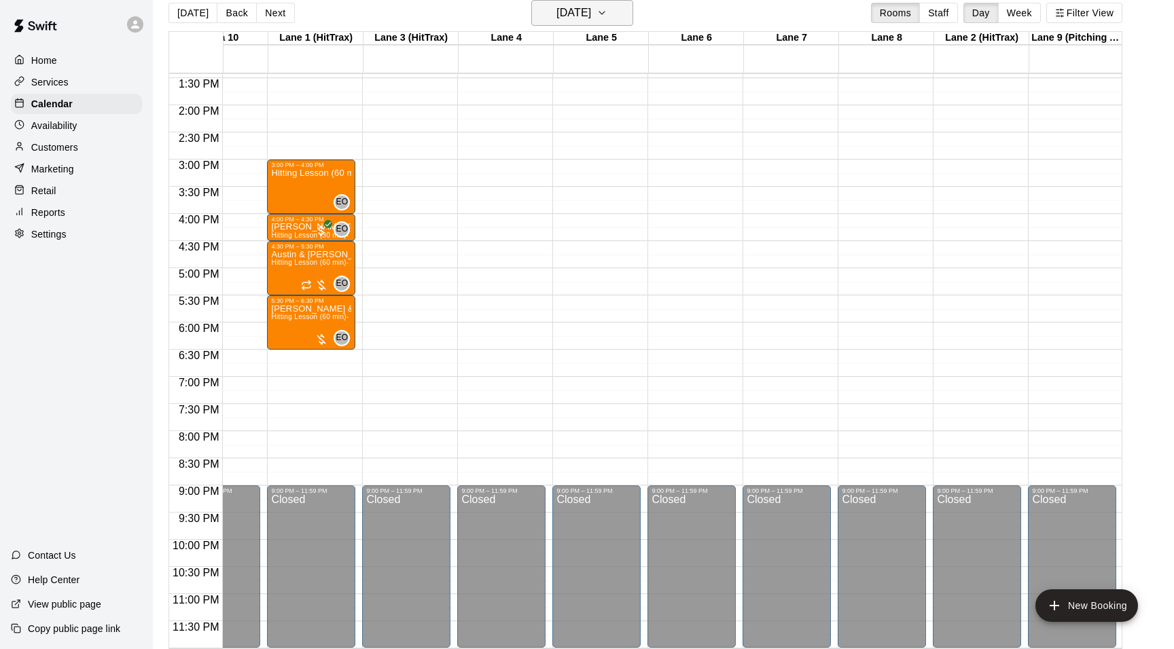
click at [607, 10] on icon "button" at bounding box center [601, 13] width 11 height 16
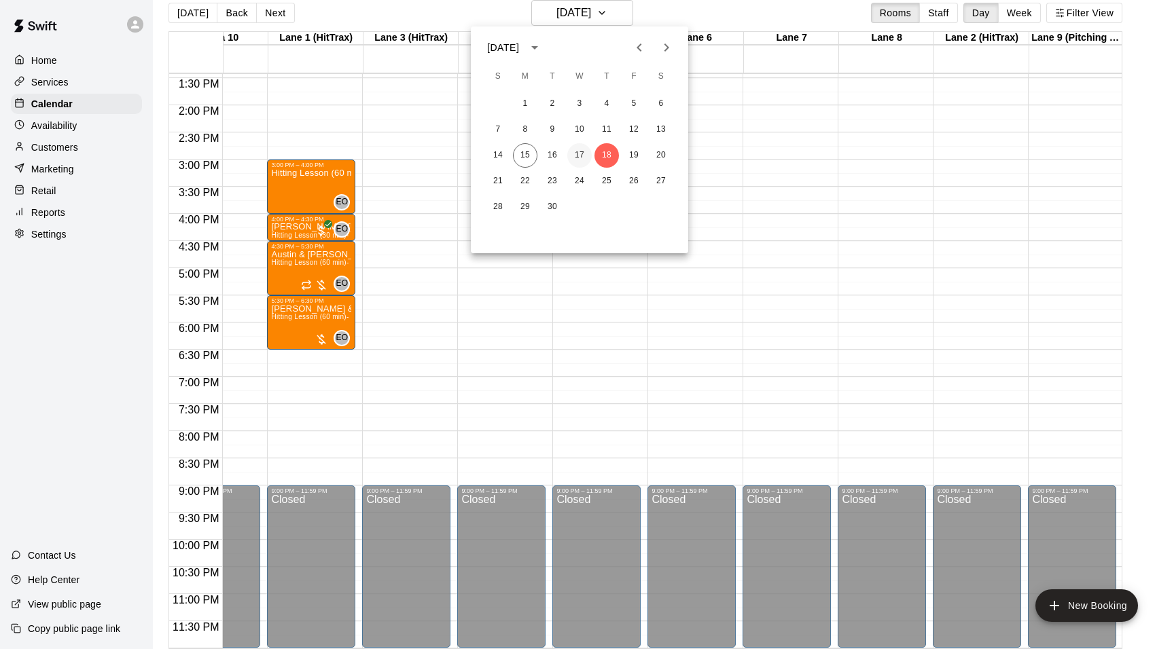
click at [583, 150] on button "17" at bounding box center [579, 155] width 24 height 24
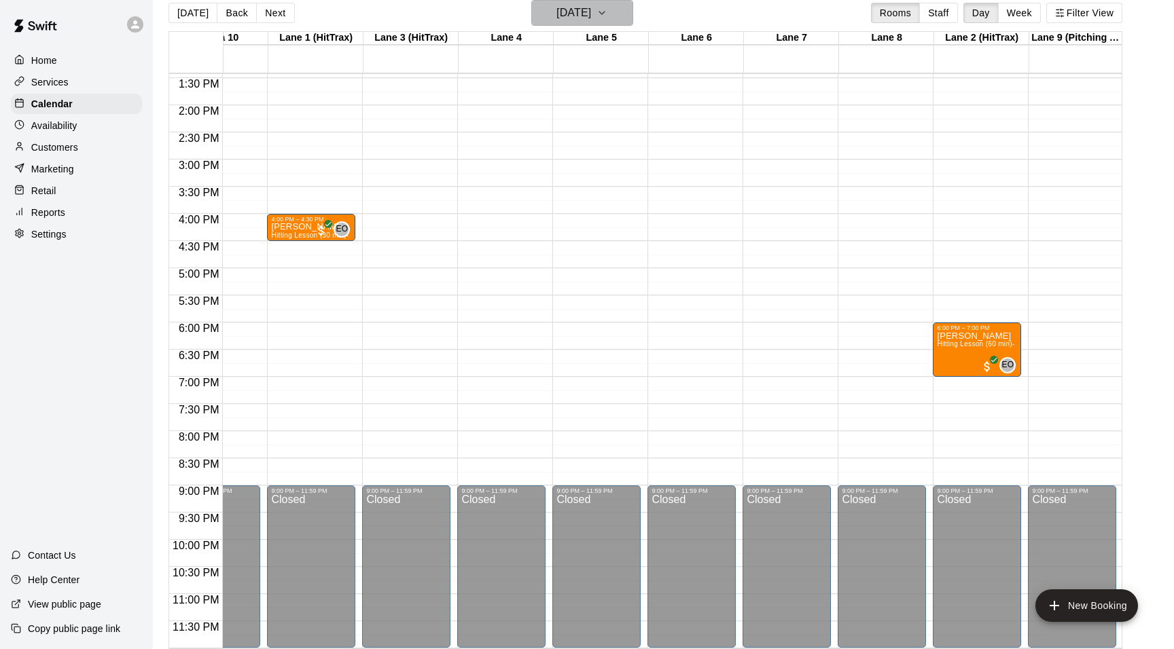
click at [604, 13] on icon "button" at bounding box center [601, 13] width 5 height 3
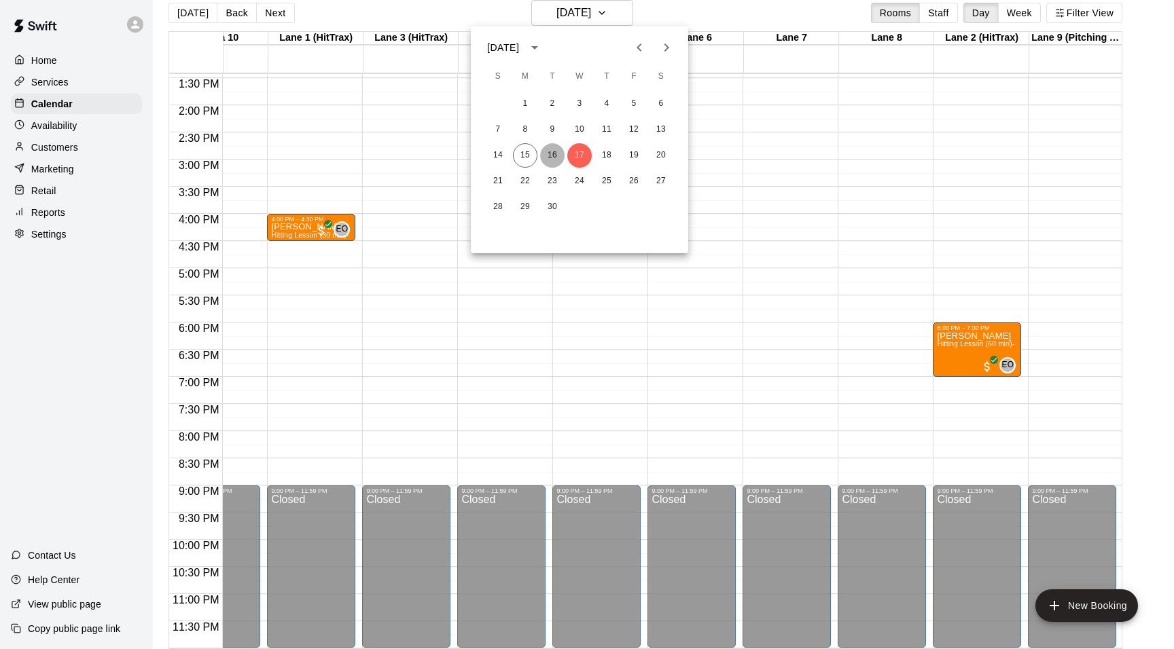
click at [548, 151] on button "16" at bounding box center [552, 155] width 24 height 24
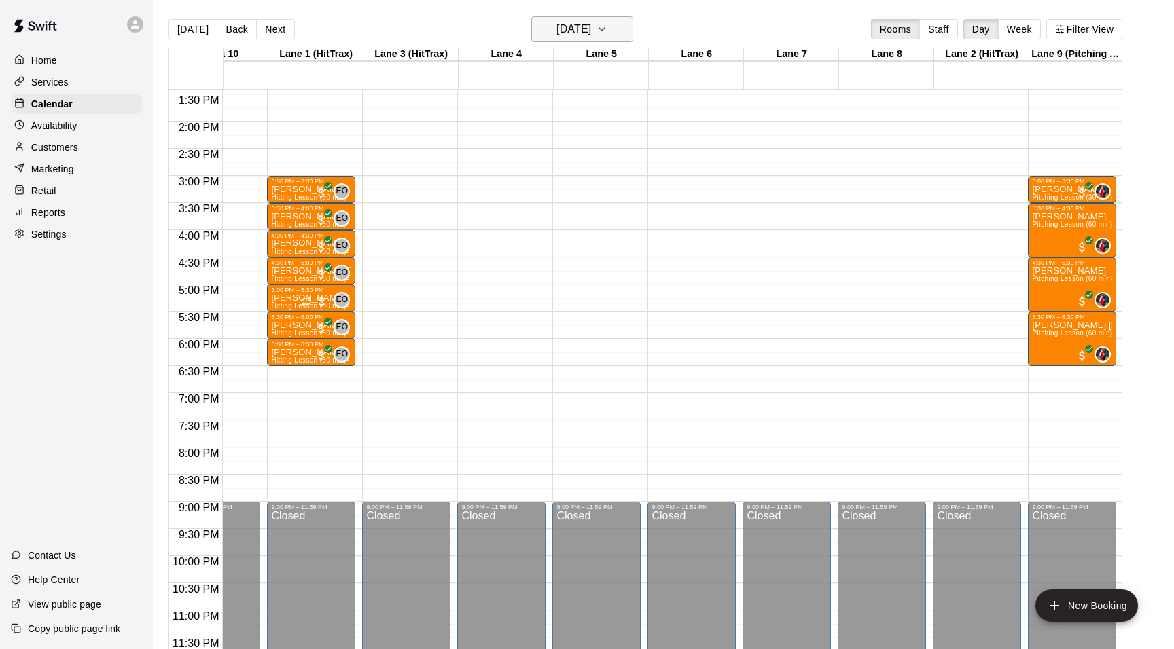
scroll to position [0, 0]
click at [607, 24] on icon "button" at bounding box center [601, 29] width 11 height 16
click at [576, 171] on button "17" at bounding box center [579, 172] width 24 height 24
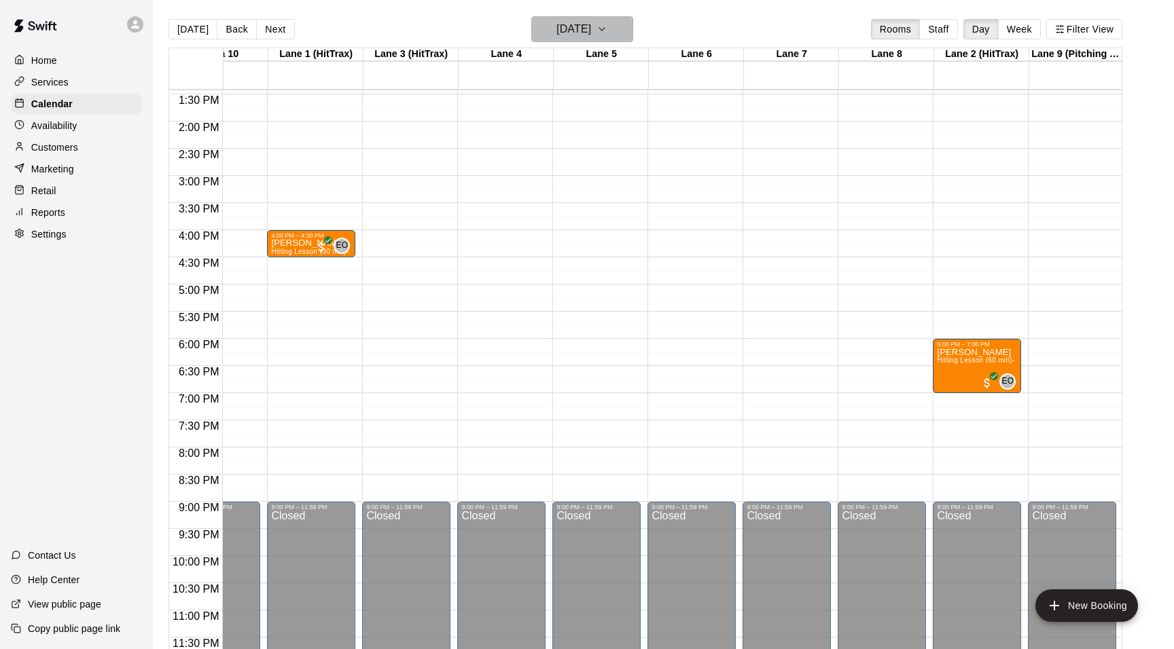
click at [607, 31] on icon "button" at bounding box center [601, 29] width 11 height 16
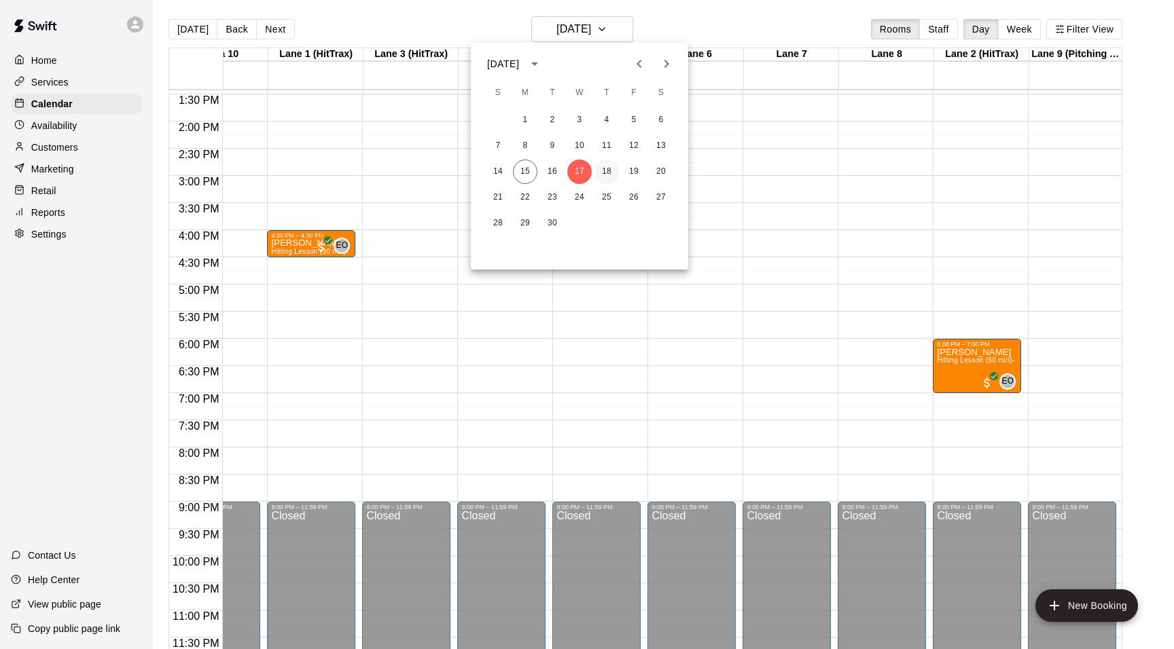
click at [607, 170] on button "18" at bounding box center [606, 172] width 24 height 24
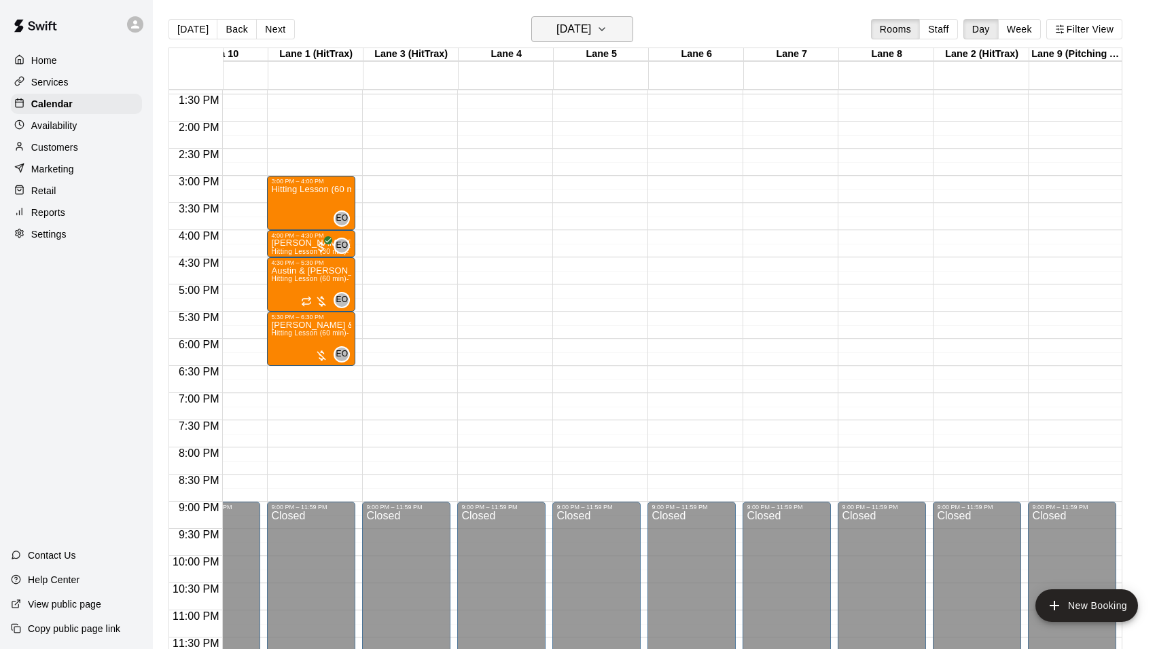
click at [607, 28] on icon "button" at bounding box center [601, 29] width 11 height 16
click at [627, 170] on button "19" at bounding box center [633, 172] width 24 height 24
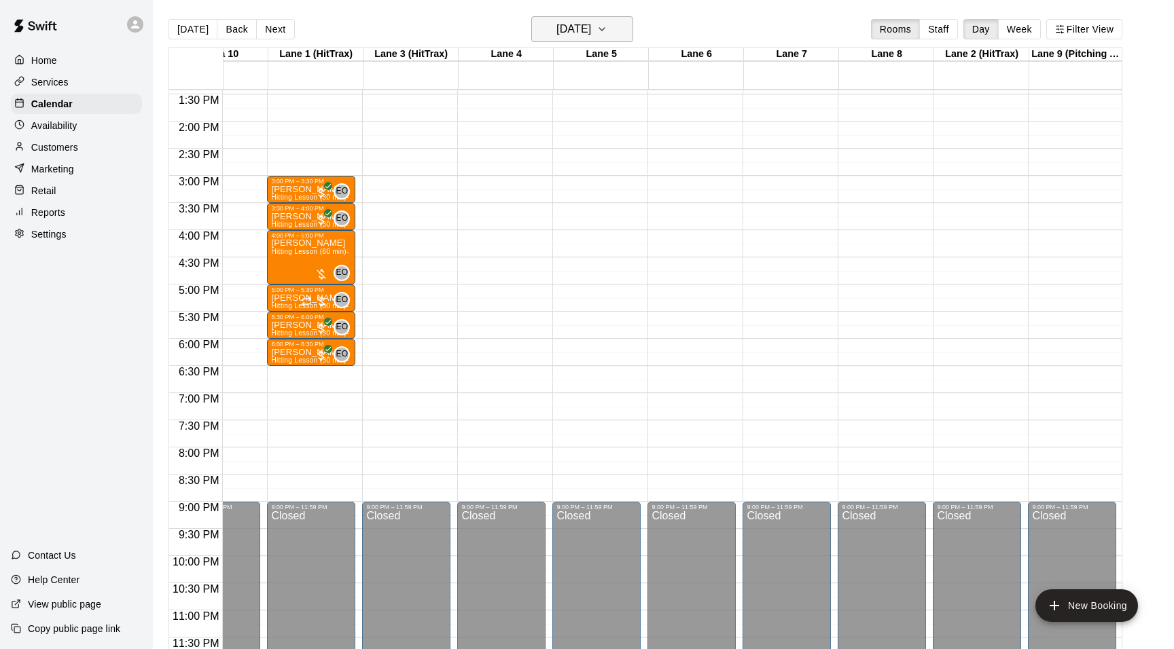
click at [607, 26] on icon "button" at bounding box center [601, 29] width 11 height 16
click at [524, 166] on button "15" at bounding box center [525, 172] width 24 height 24
